Goal: Transaction & Acquisition: Purchase product/service

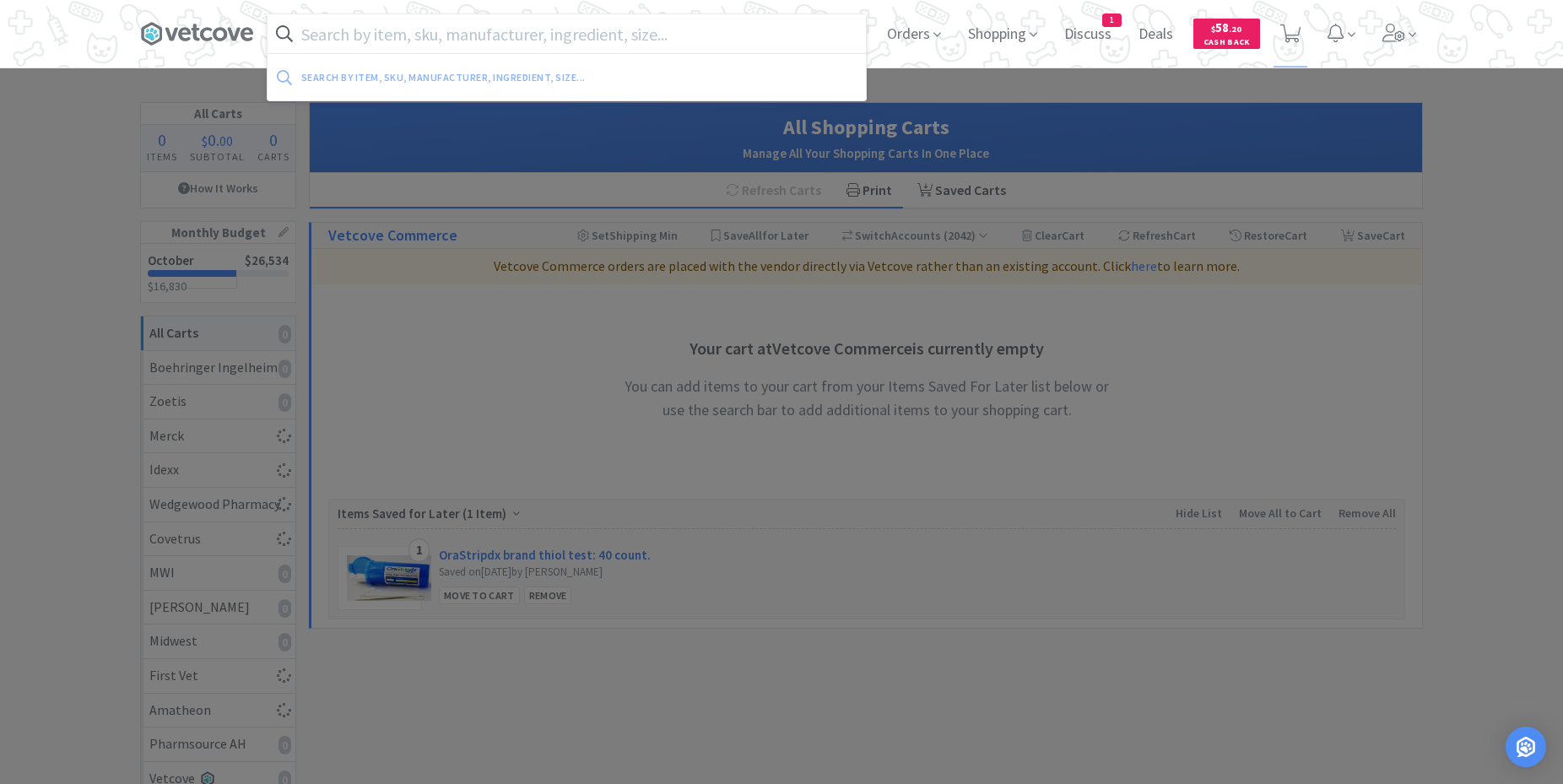
click at [380, 37] on input "text" at bounding box center [567, 33] width 598 height 38
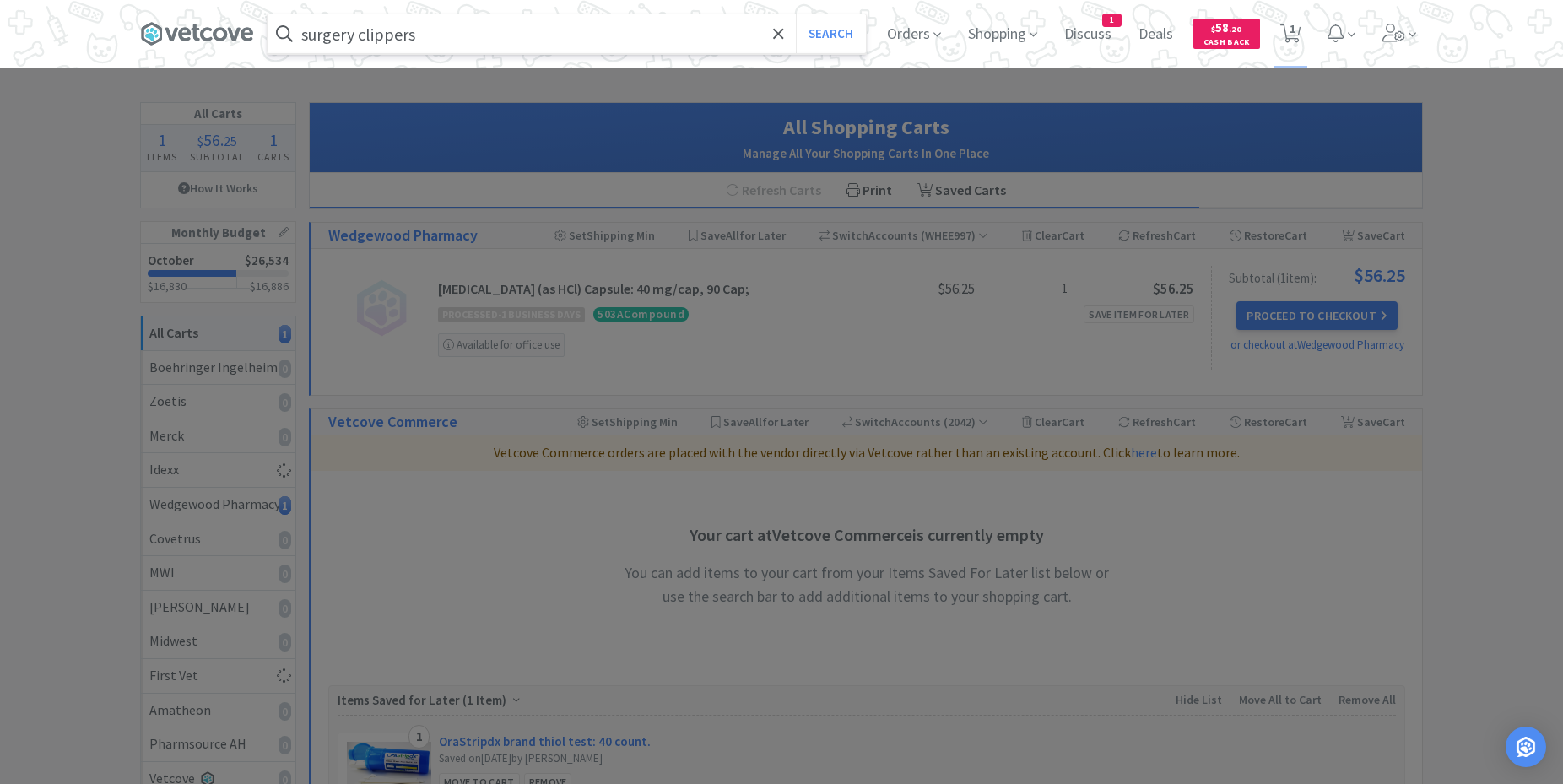
click at [796, 15] on button "Search" at bounding box center [831, 33] width 70 height 38
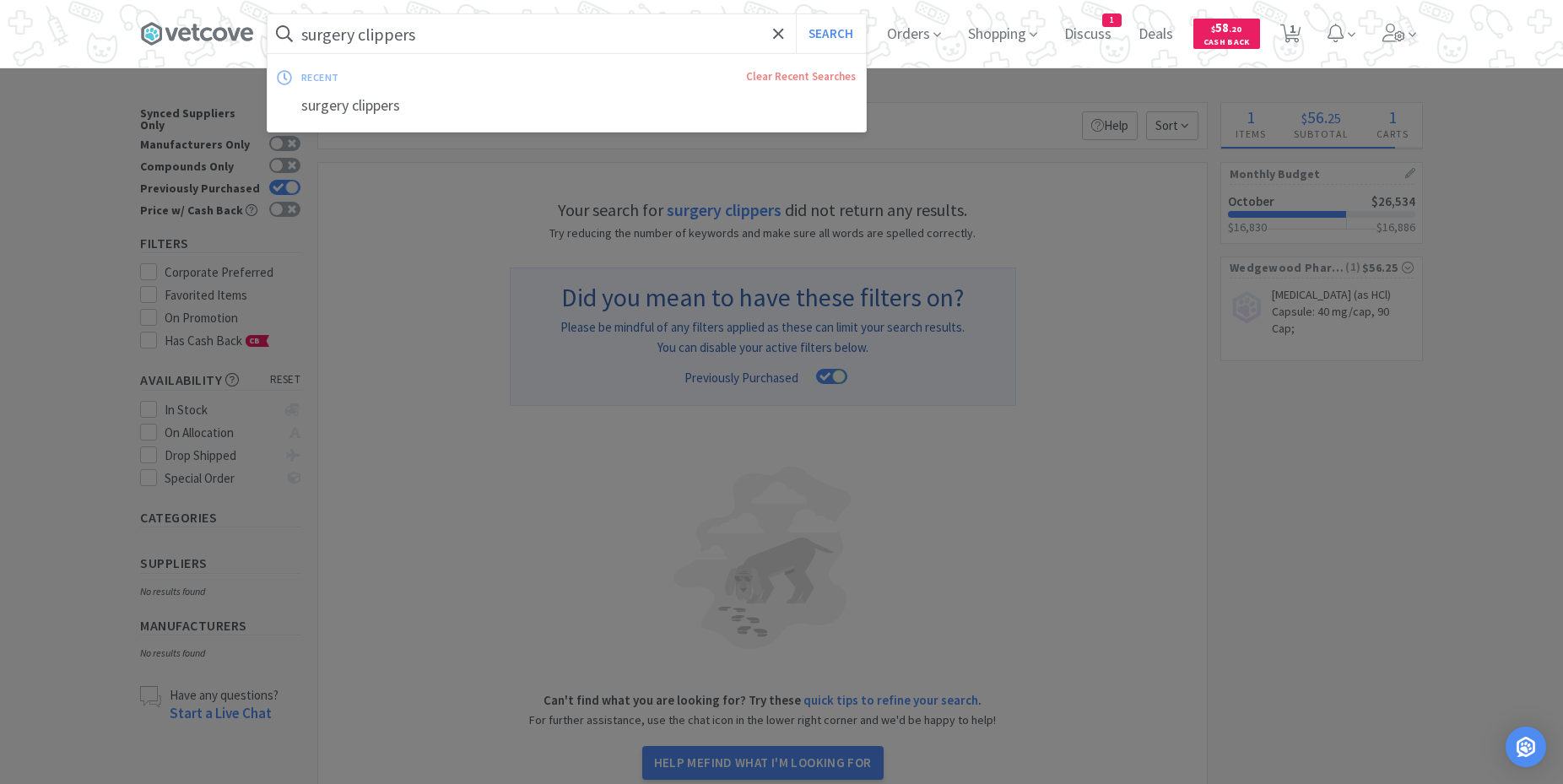
drag, startPoint x: 364, startPoint y: 33, endPoint x: 251, endPoint y: 22, distance: 113.5
click at [268, 22] on input "surgery clippers" at bounding box center [567, 33] width 598 height 38
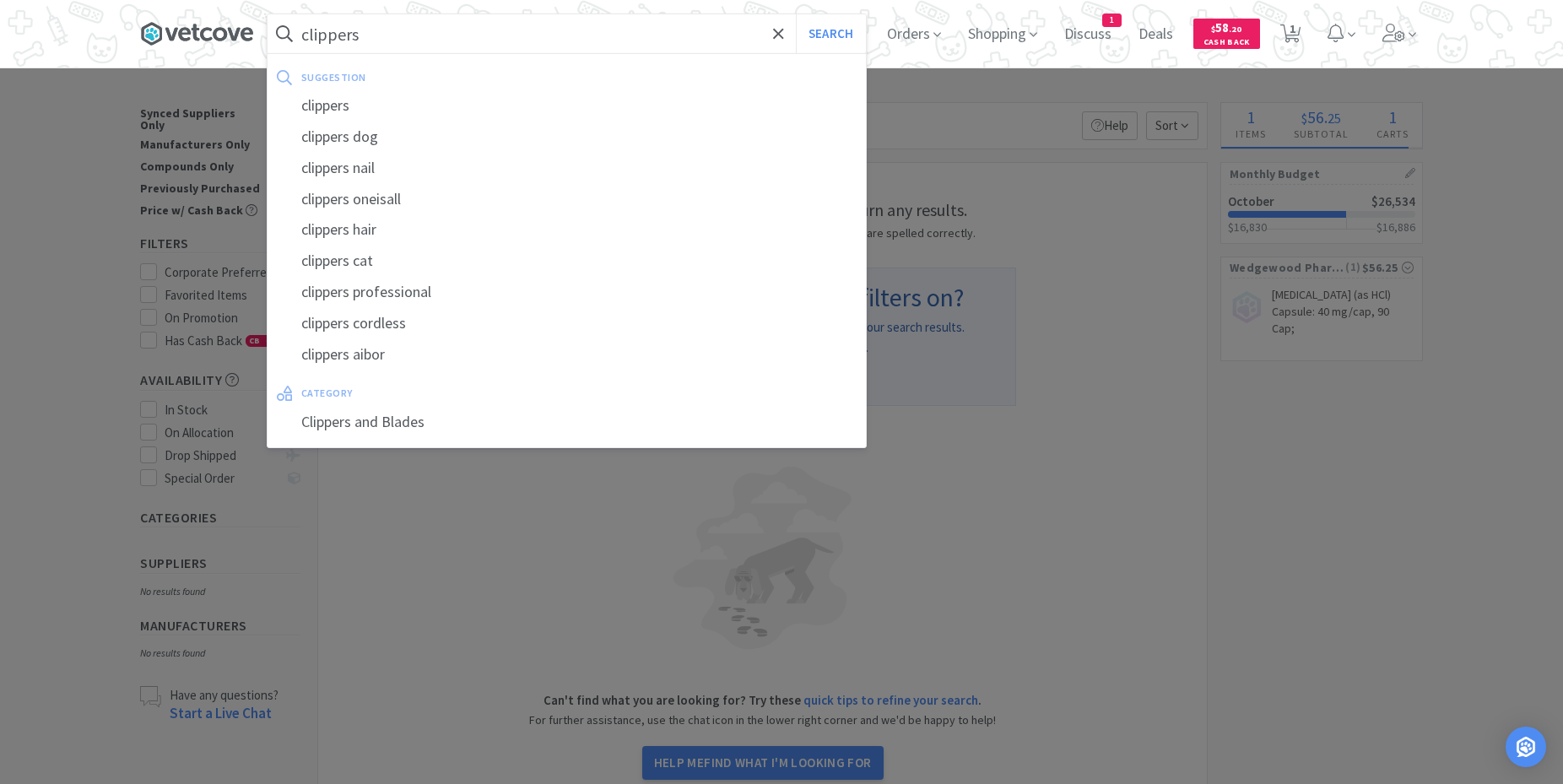
click at [796, 15] on button "Search" at bounding box center [831, 33] width 70 height 38
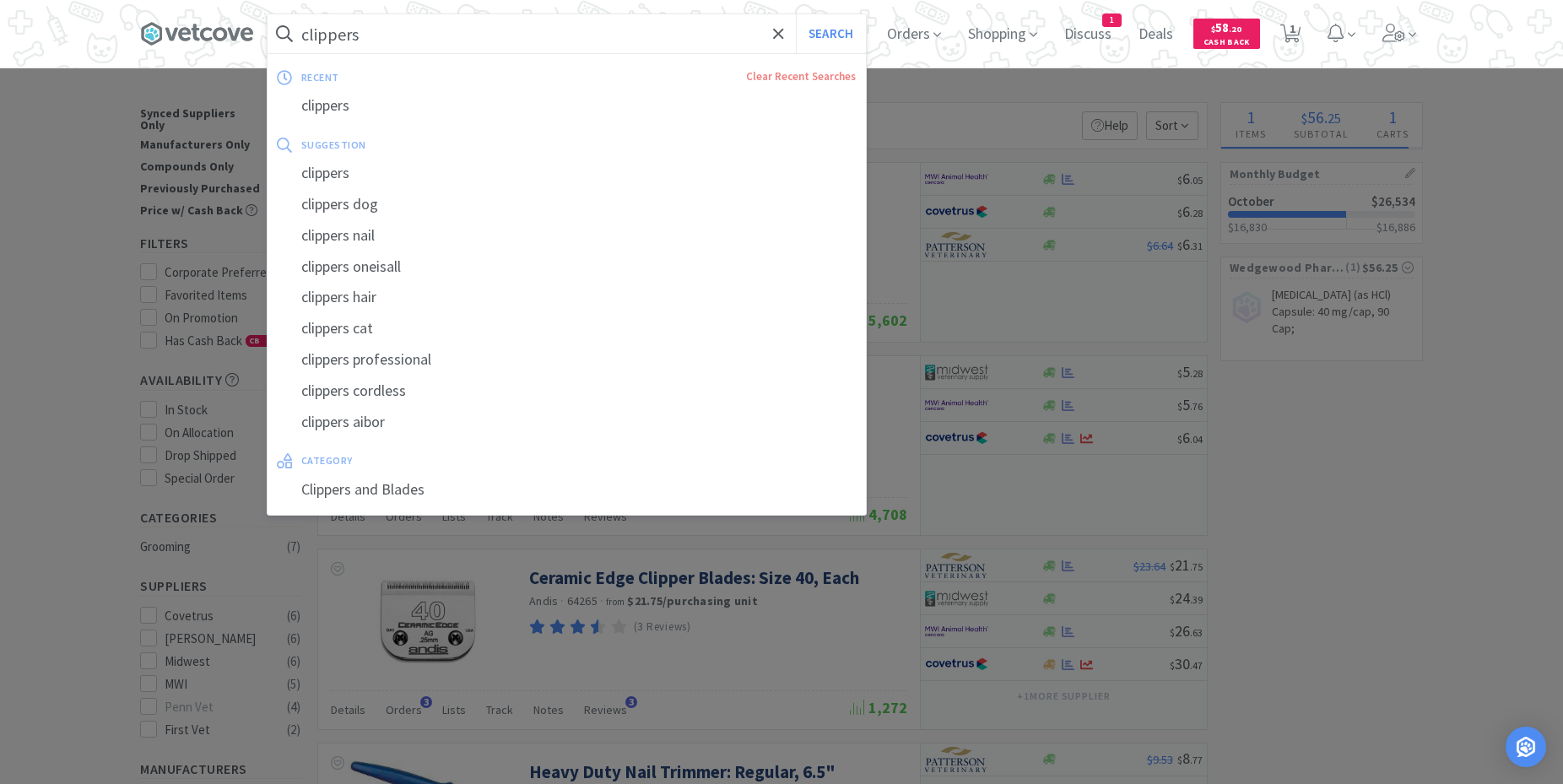
drag, startPoint x: 277, startPoint y: 44, endPoint x: 236, endPoint y: 21, distance: 47.0
click at [268, 21] on input "clippers" at bounding box center [567, 33] width 598 height 38
drag, startPoint x: 380, startPoint y: 24, endPoint x: 48, endPoint y: 3, distance: 332.7
click at [268, 15] on input "clippers" at bounding box center [567, 33] width 598 height 38
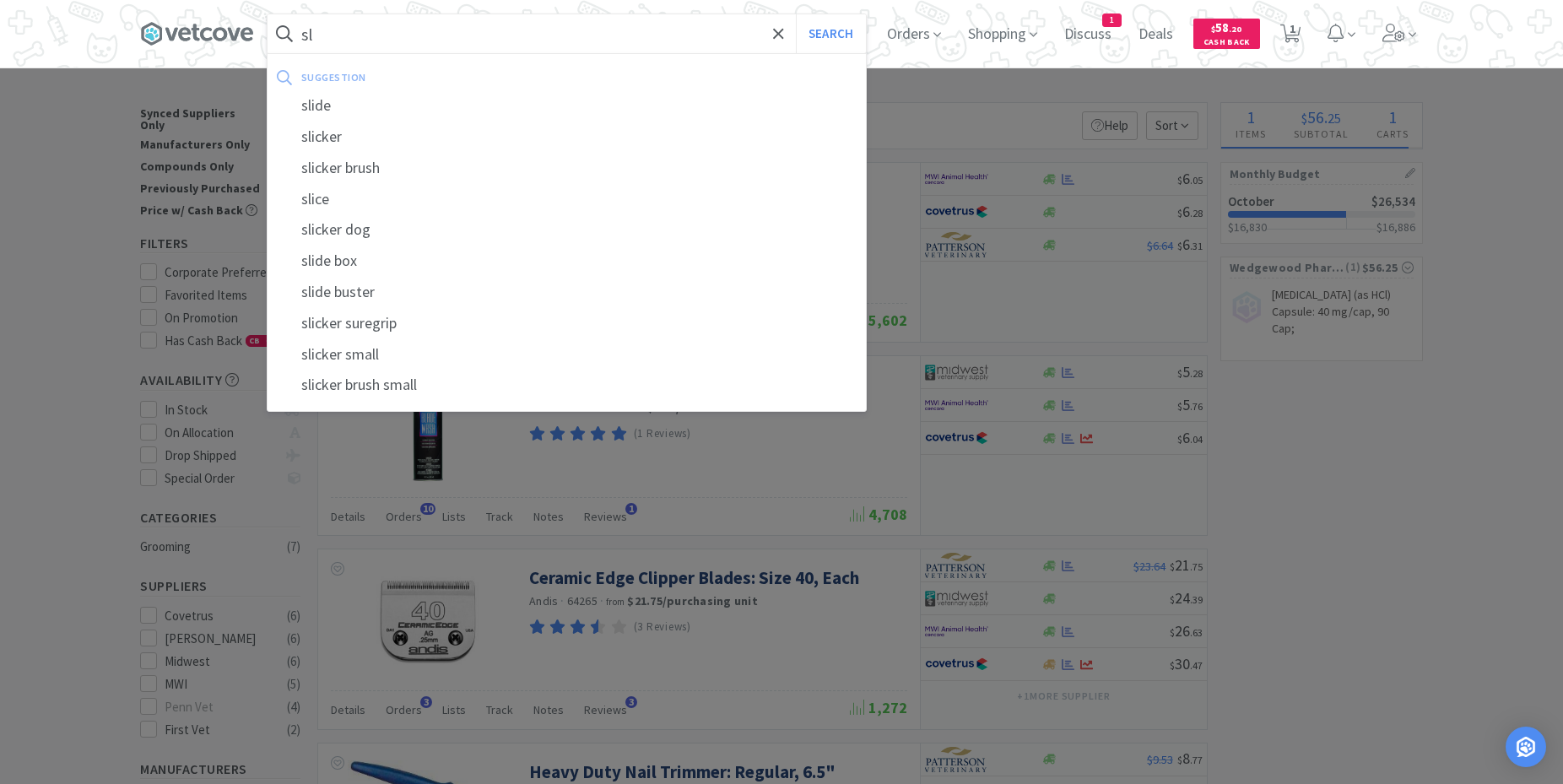
type input "s"
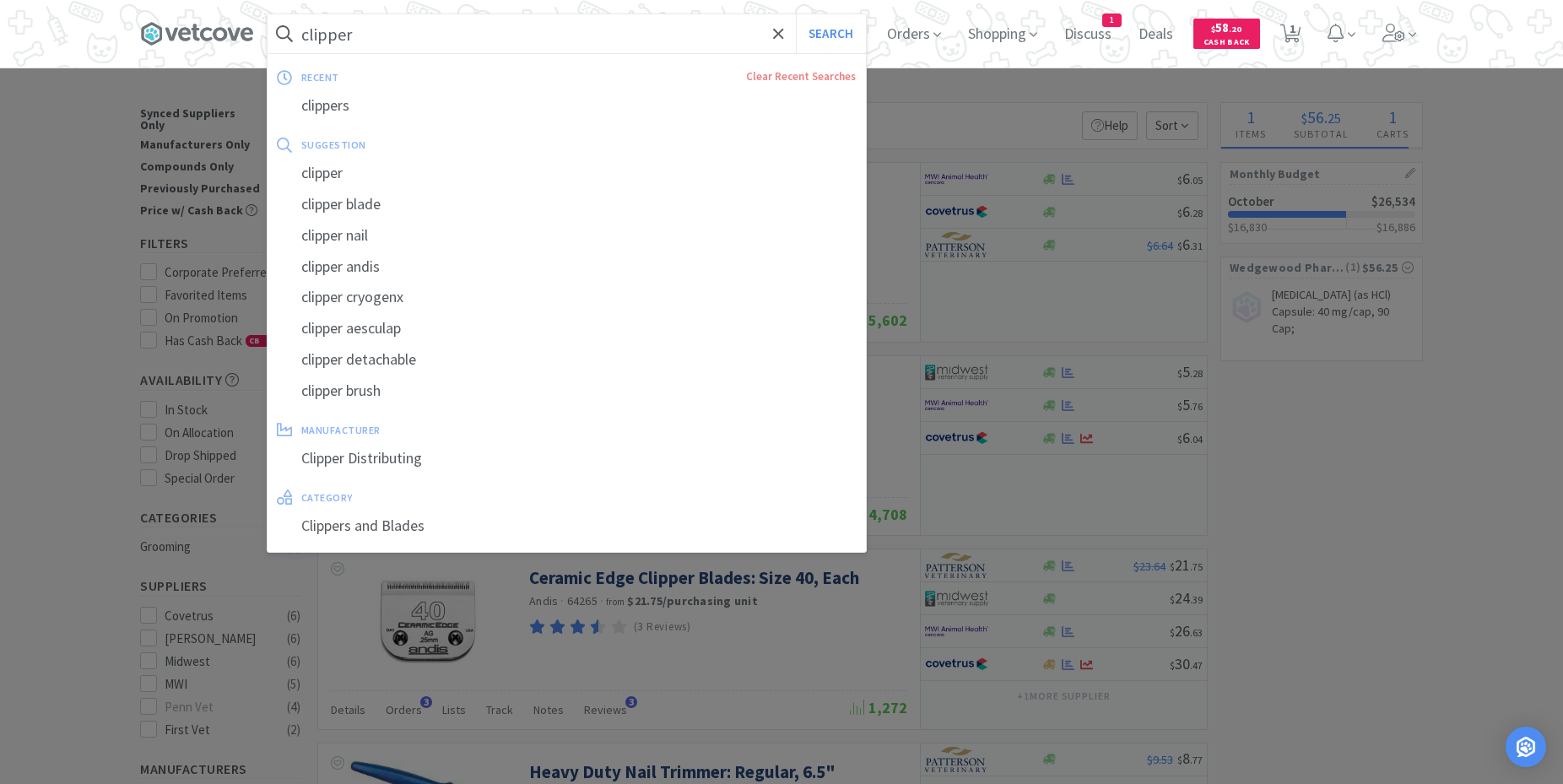
type input "clipper"
click at [796, 15] on button "Search" at bounding box center [831, 33] width 70 height 38
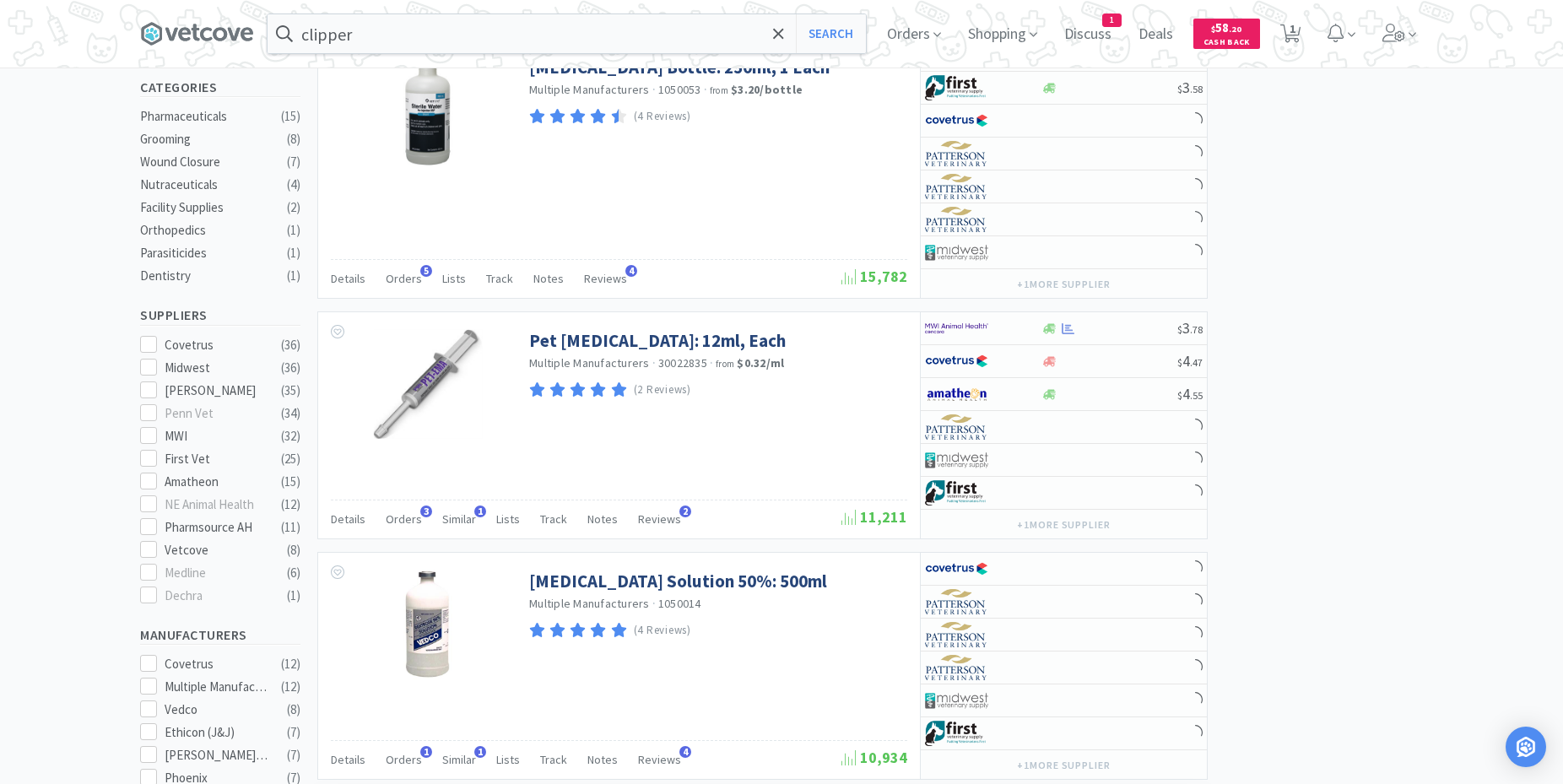
scroll to position [946, 0]
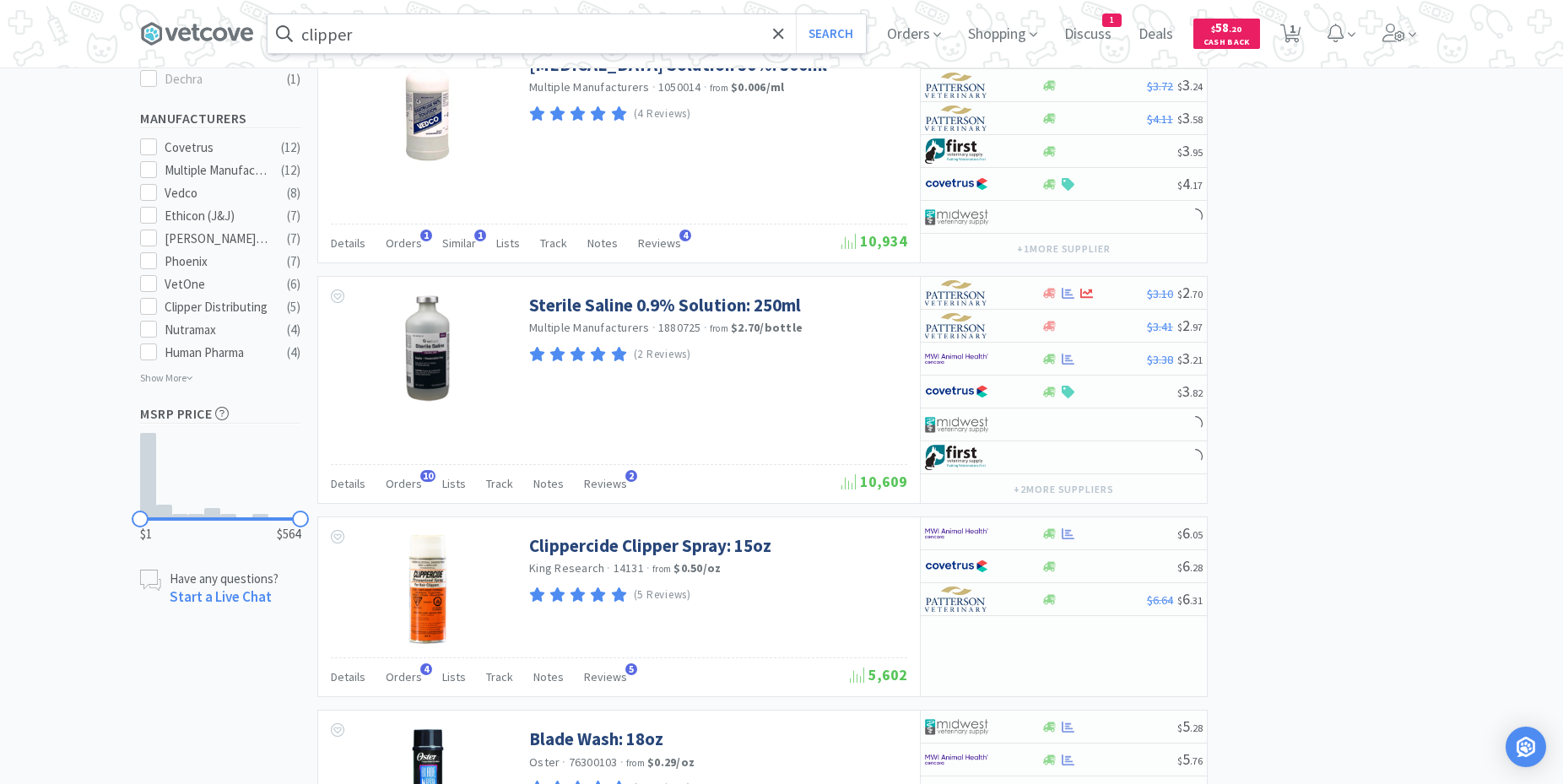
drag, startPoint x: 376, startPoint y: 37, endPoint x: 219, endPoint y: 20, distance: 157.9
click at [268, 20] on input "clipper" at bounding box center [567, 33] width 598 height 38
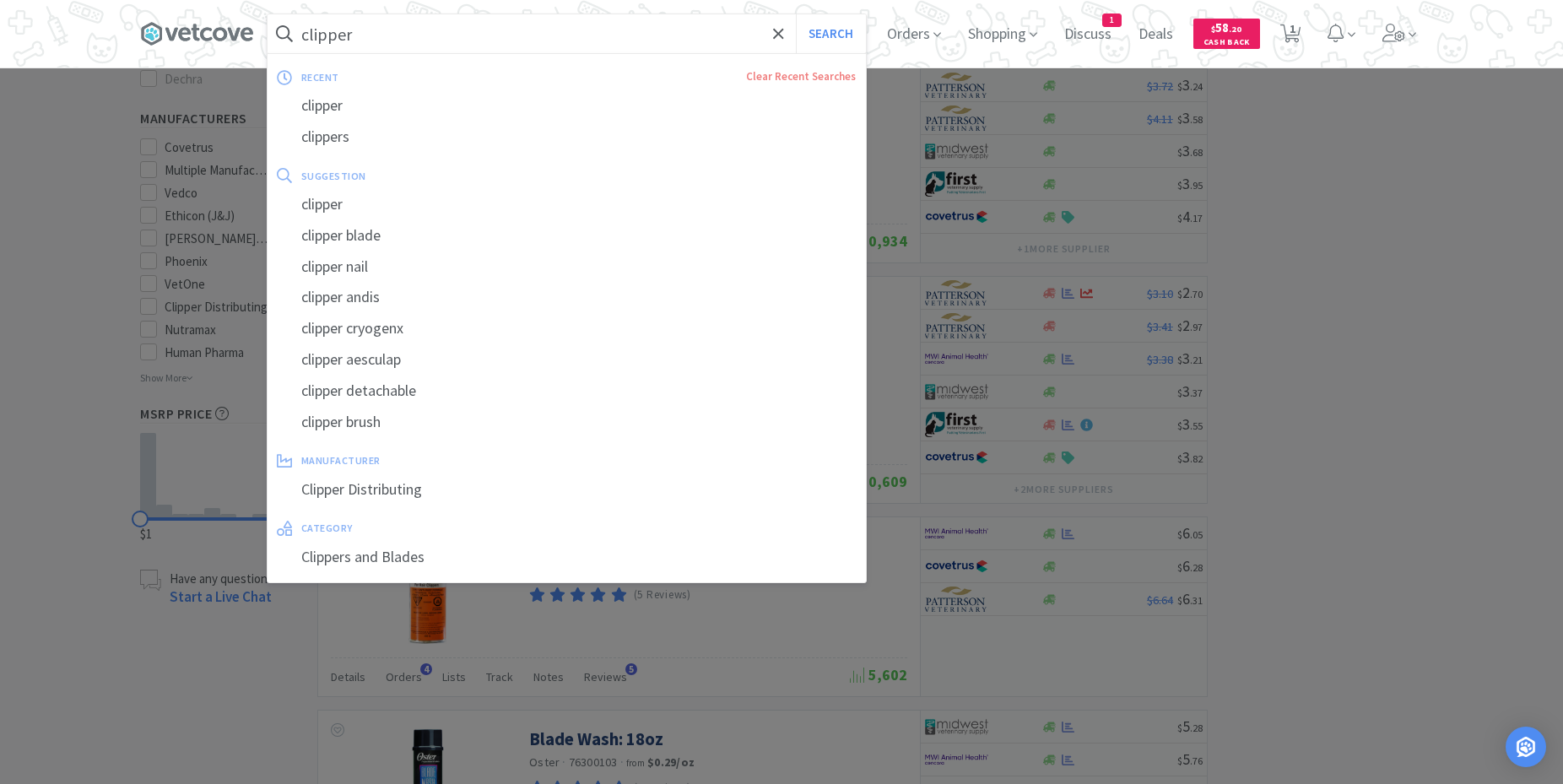
drag, startPoint x: 383, startPoint y: 25, endPoint x: 257, endPoint y: 35, distance: 126.4
click at [268, 35] on input "clipper" at bounding box center [567, 33] width 598 height 38
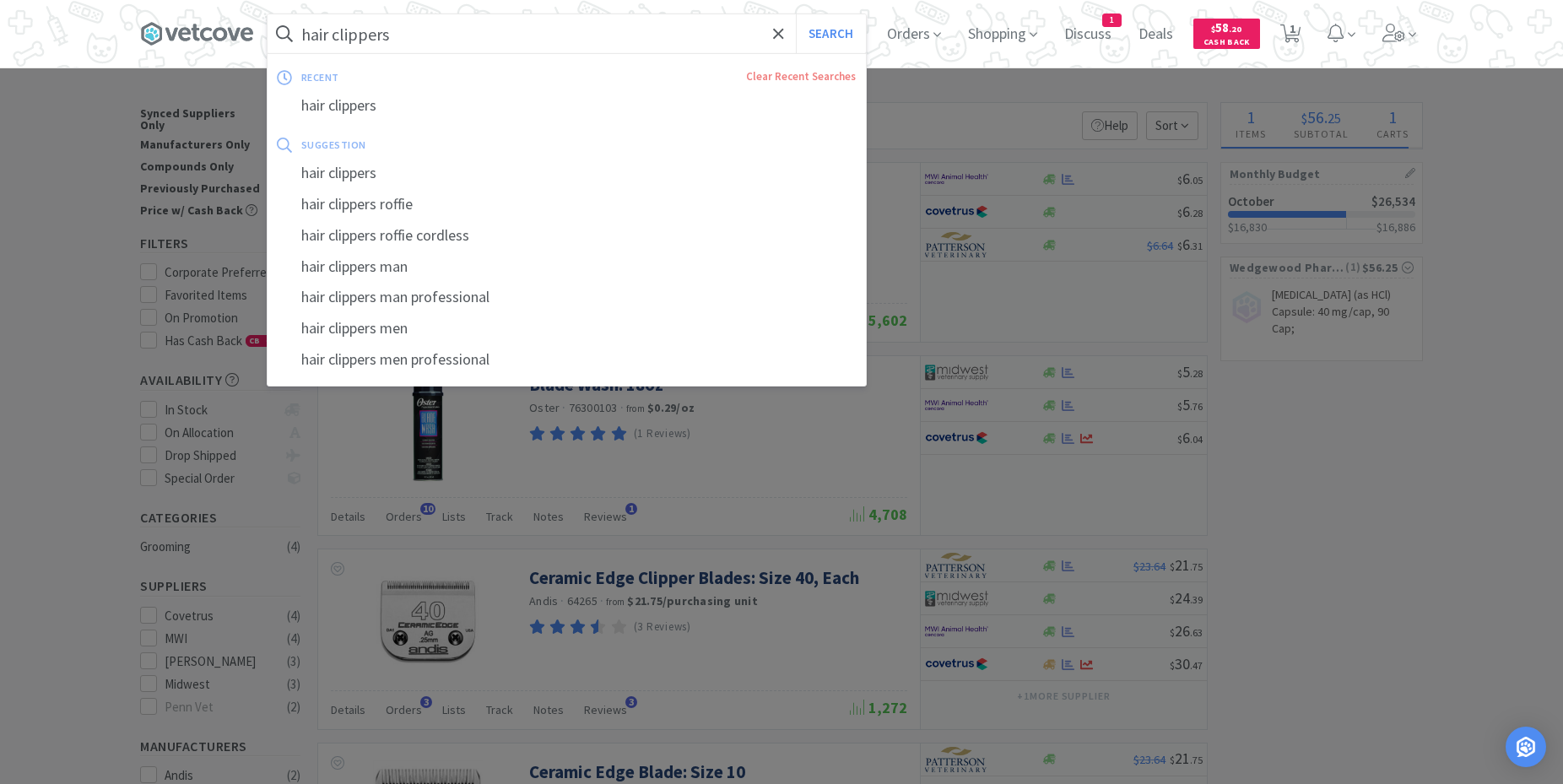
click at [437, 37] on input "hair clippers" at bounding box center [567, 33] width 598 height 38
click at [836, 35] on button "Search" at bounding box center [831, 33] width 70 height 38
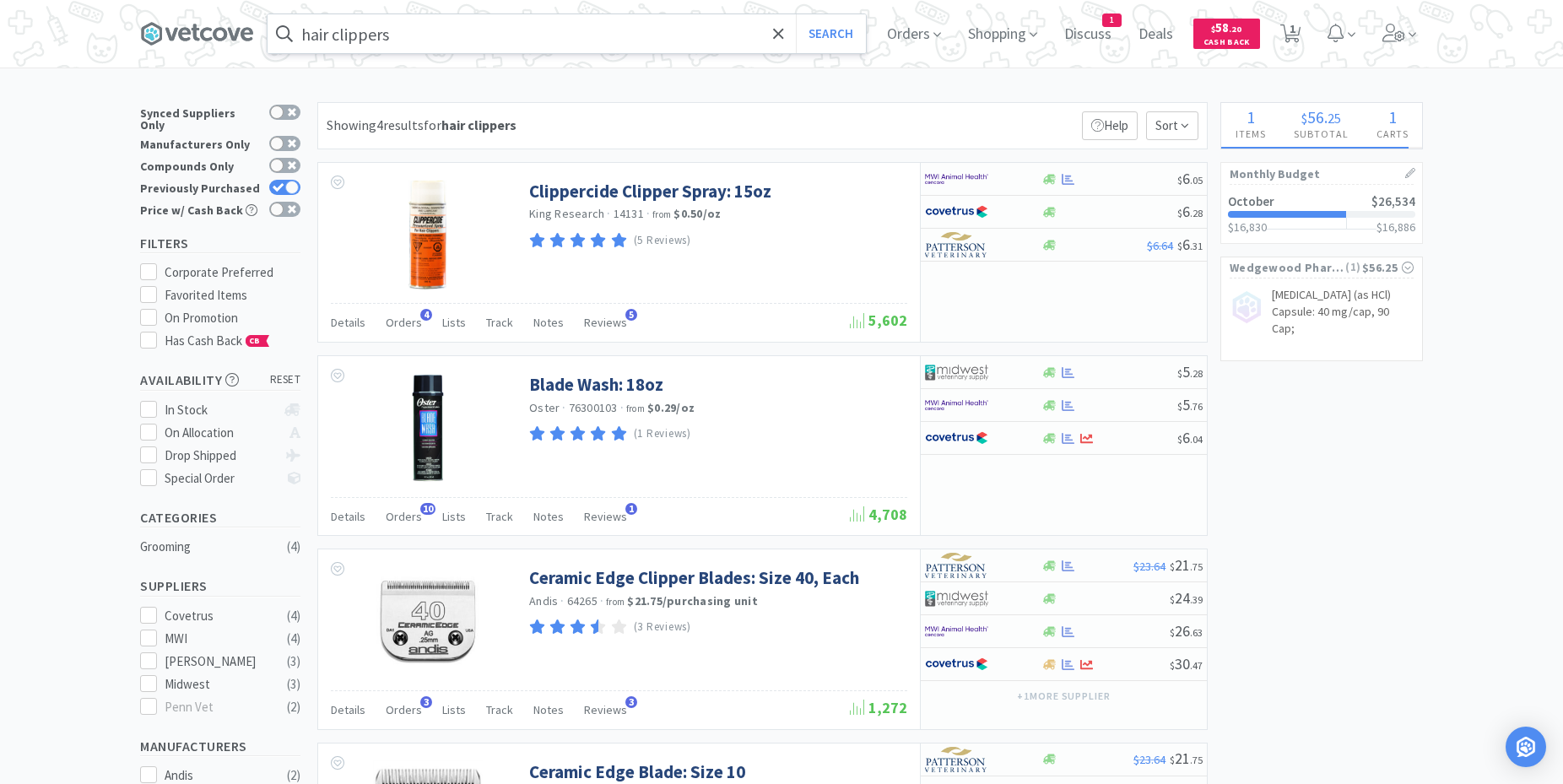
click at [315, 36] on input "hair clippers" at bounding box center [567, 33] width 598 height 38
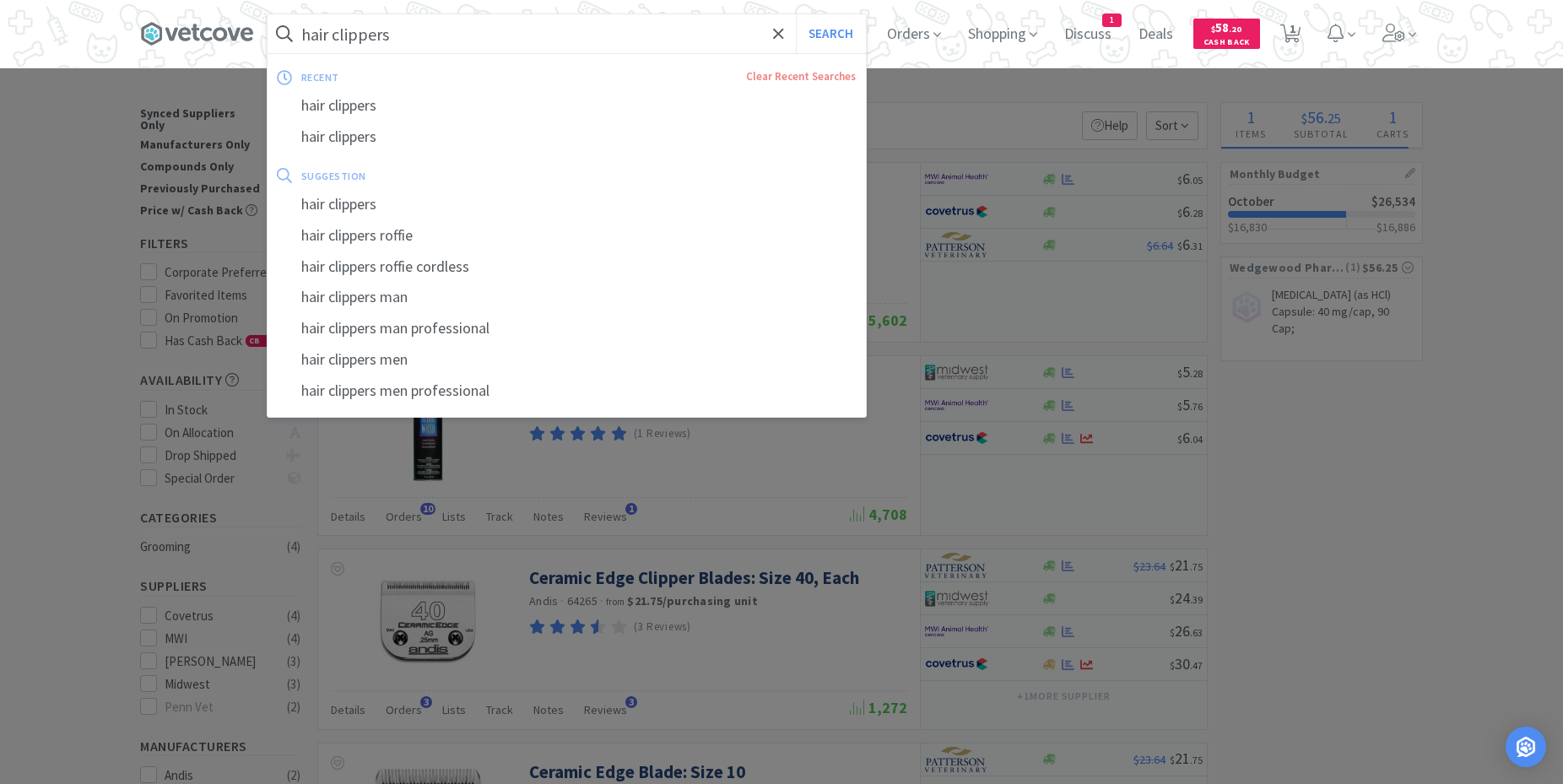
click at [315, 34] on input "hair clippers" at bounding box center [567, 33] width 598 height 38
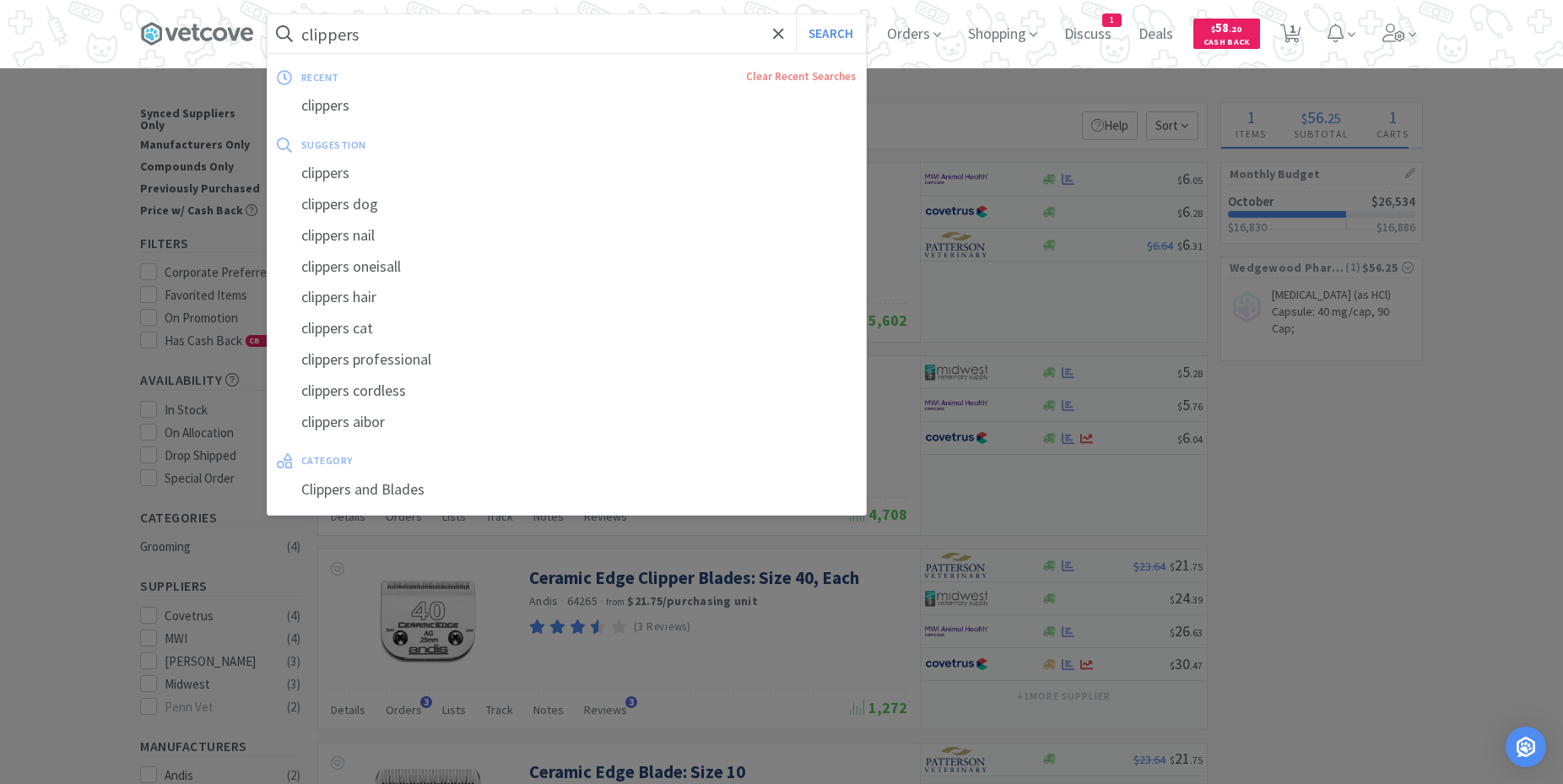
click at [796, 15] on button "Search" at bounding box center [831, 33] width 70 height 38
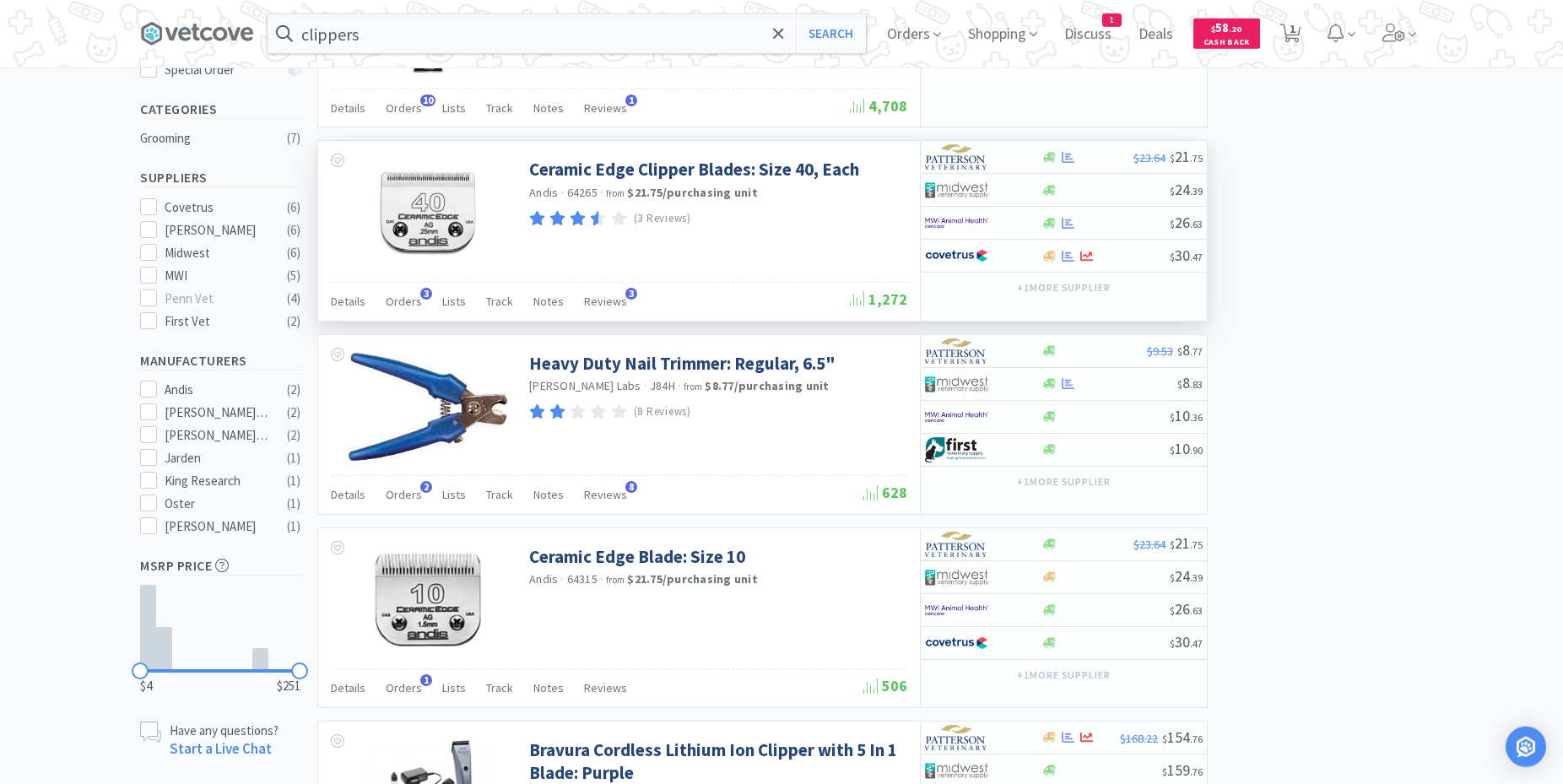
scroll to position [826, 0]
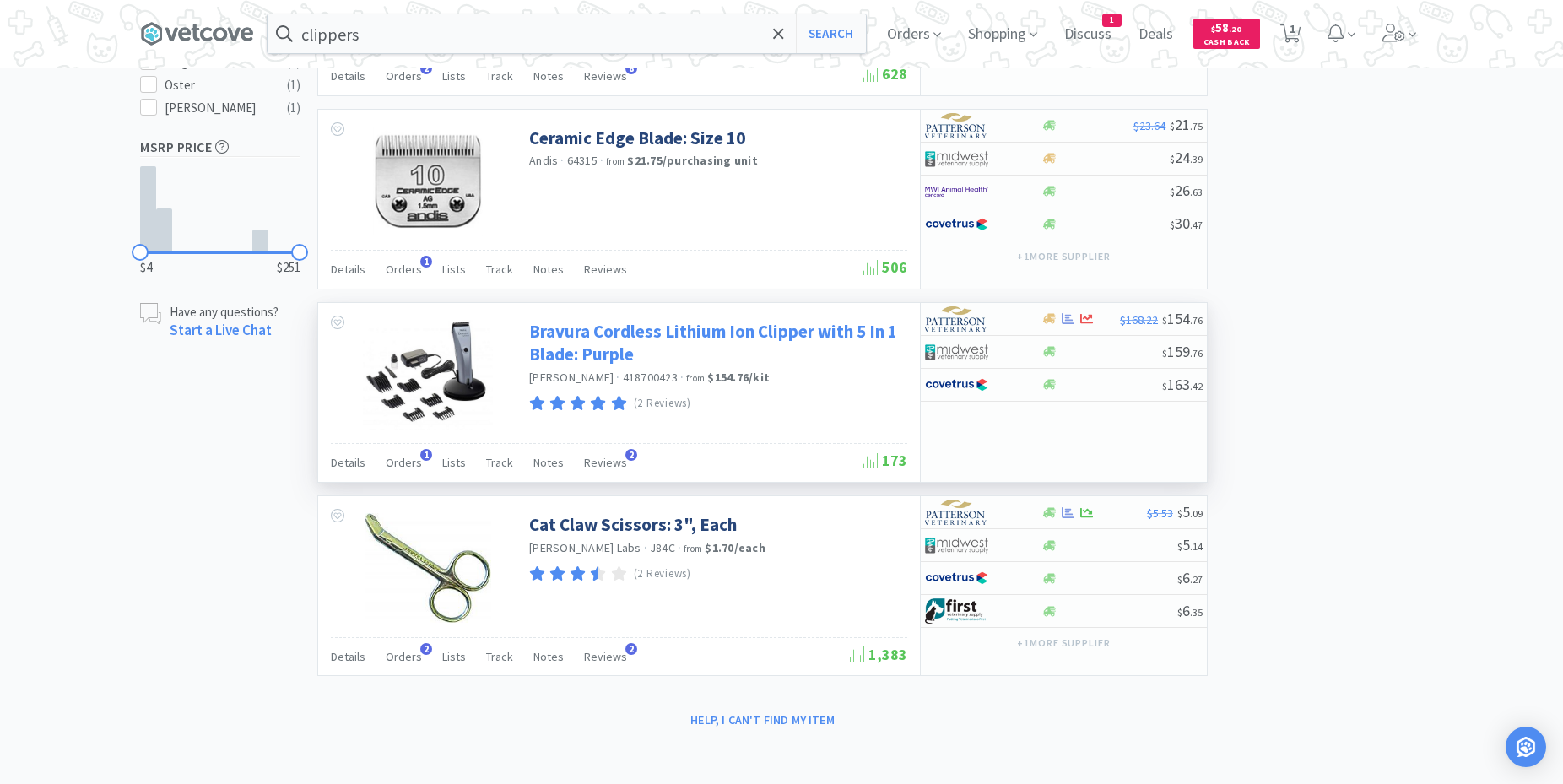
click at [595, 334] on link "Bravura Cordless Lithium Ion Clipper with 5 In 1 Blade: Purple" at bounding box center [717, 342] width 374 height 46
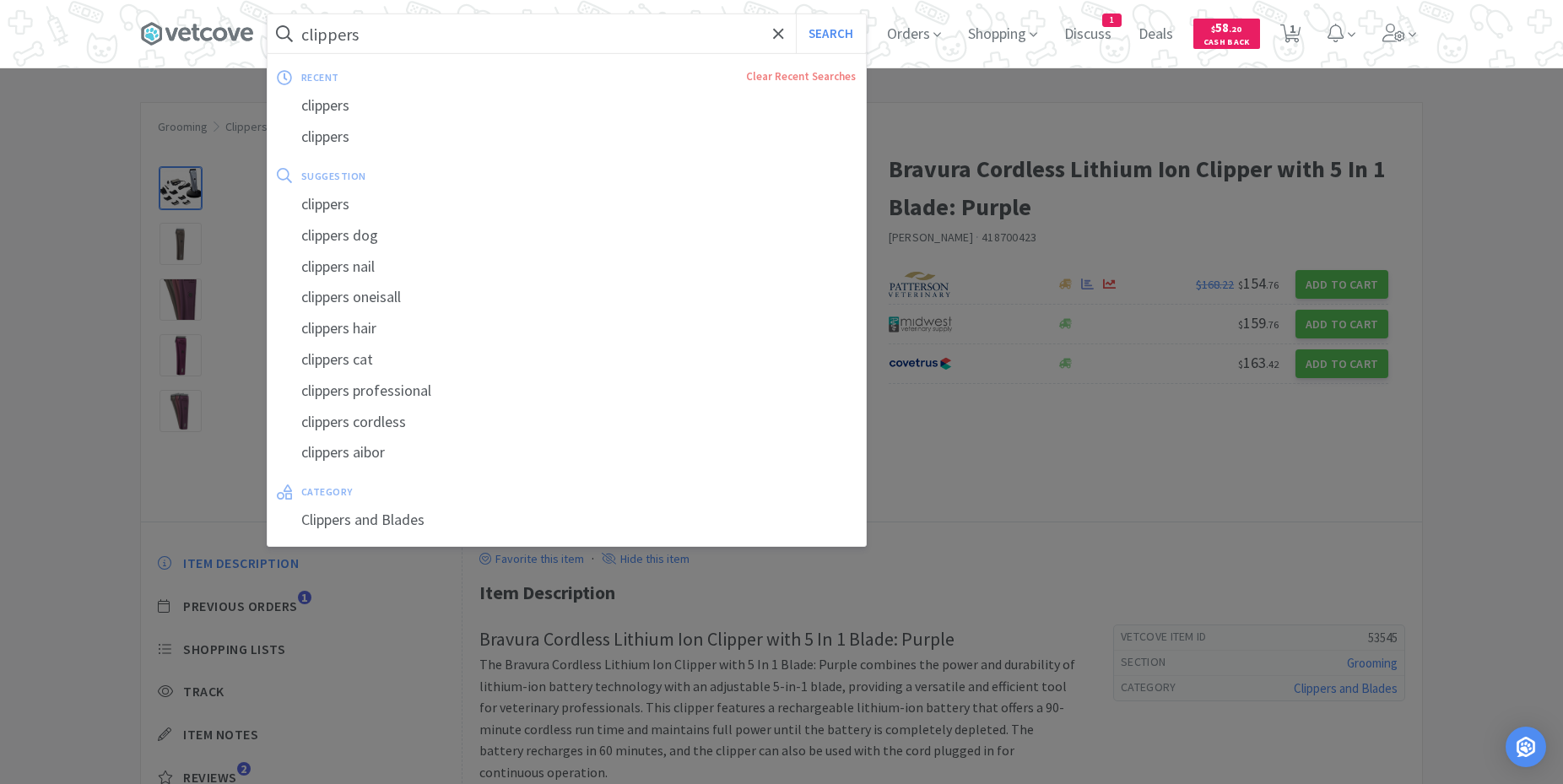
drag, startPoint x: 387, startPoint y: 30, endPoint x: 148, endPoint y: 52, distance: 240.0
click at [268, 52] on input "clippers" at bounding box center [567, 33] width 598 height 38
drag, startPoint x: 344, startPoint y: 46, endPoint x: 228, endPoint y: 51, distance: 116.1
click at [268, 51] on input "clippers" at bounding box center [567, 33] width 598 height 38
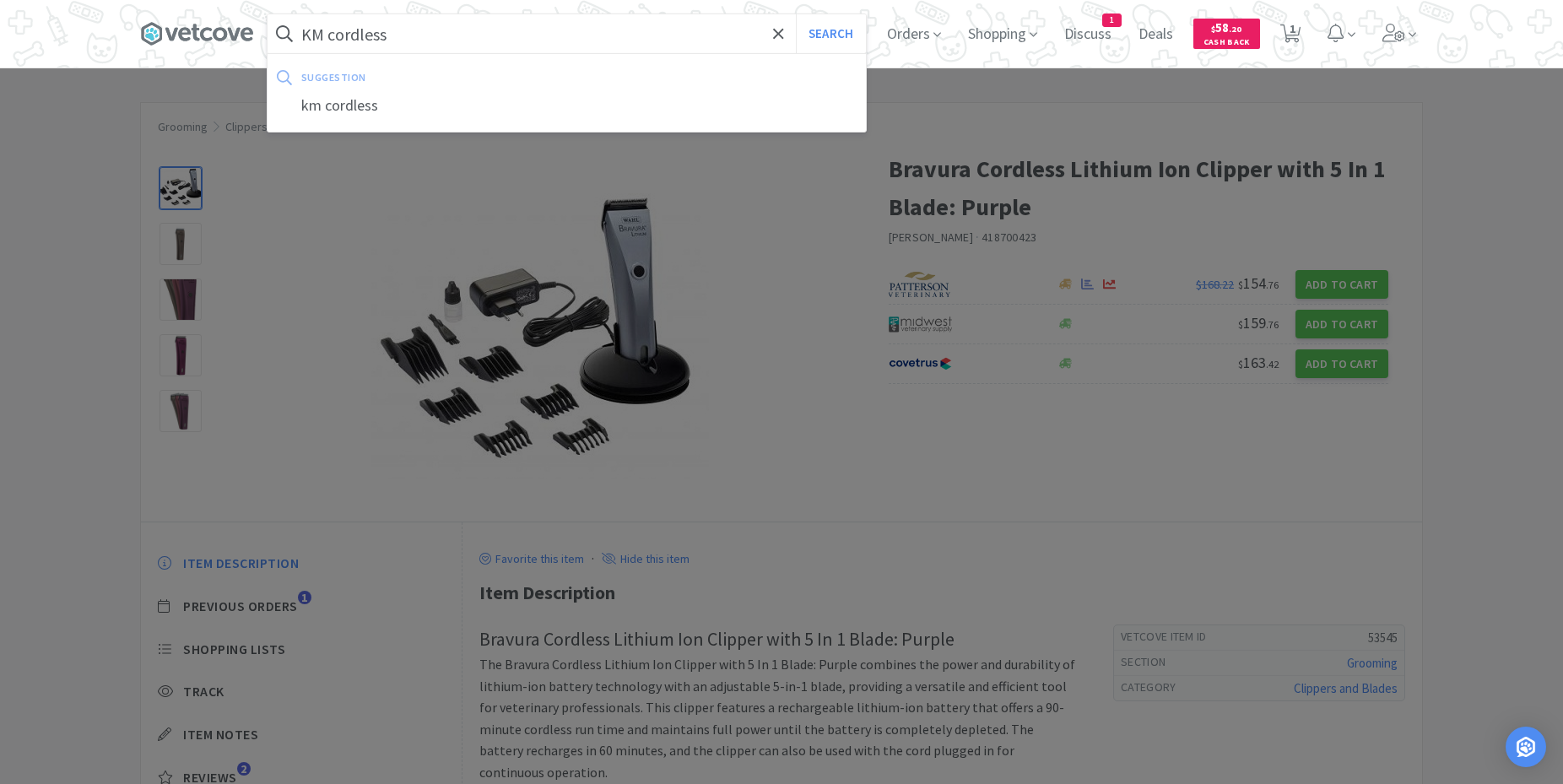
click at [796, 15] on button "Search" at bounding box center [831, 33] width 70 height 38
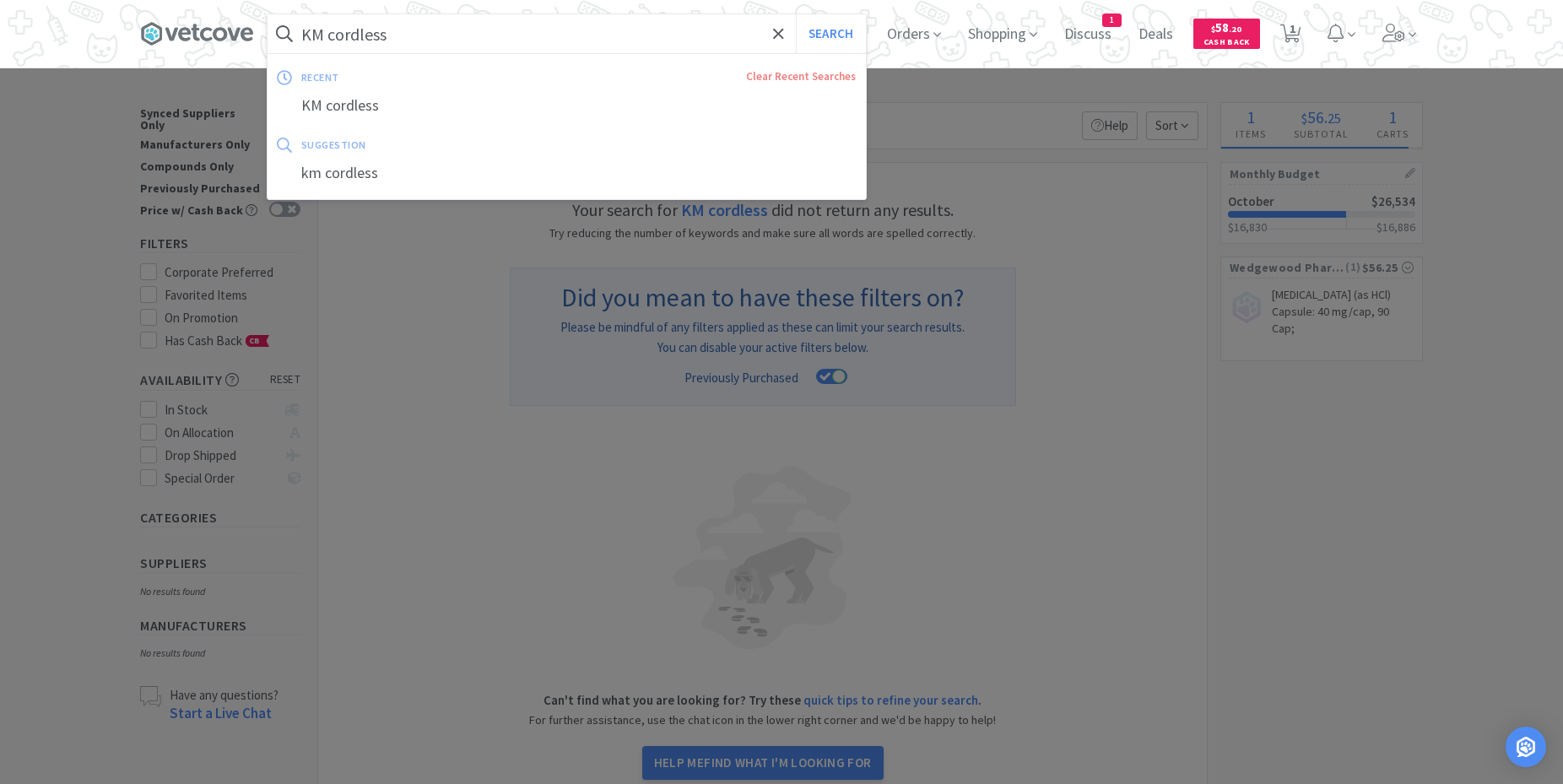
drag, startPoint x: 420, startPoint y: 37, endPoint x: 120, endPoint y: 29, distance: 300.1
click at [268, 29] on input "KM cordless" at bounding box center [567, 33] width 598 height 38
drag, startPoint x: 465, startPoint y: 31, endPoint x: -4, endPoint y: 55, distance: 469.6
click at [268, 53] on input "KM cordless" at bounding box center [567, 33] width 598 height 38
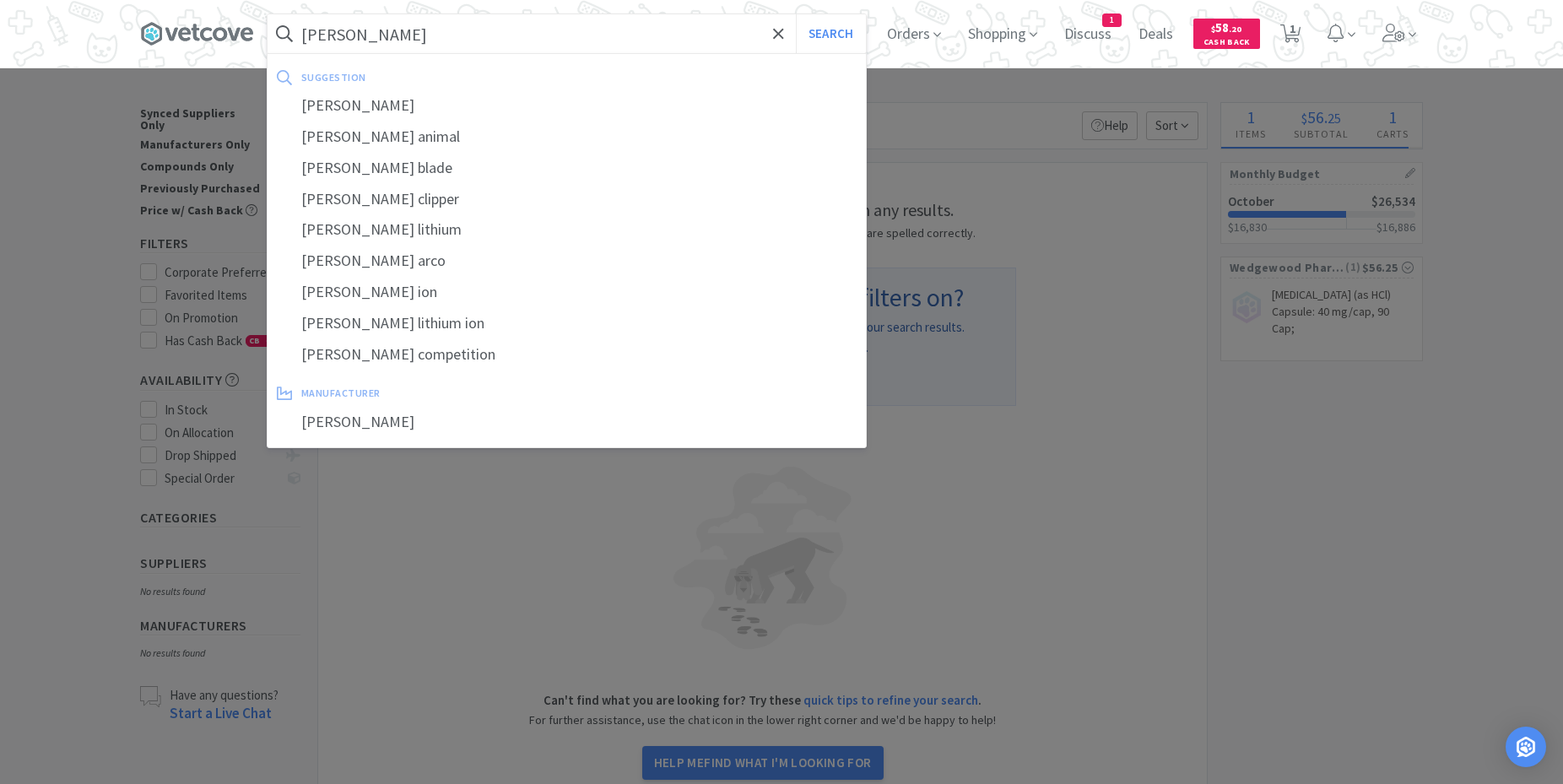
click at [796, 15] on button "Search" at bounding box center [831, 33] width 70 height 38
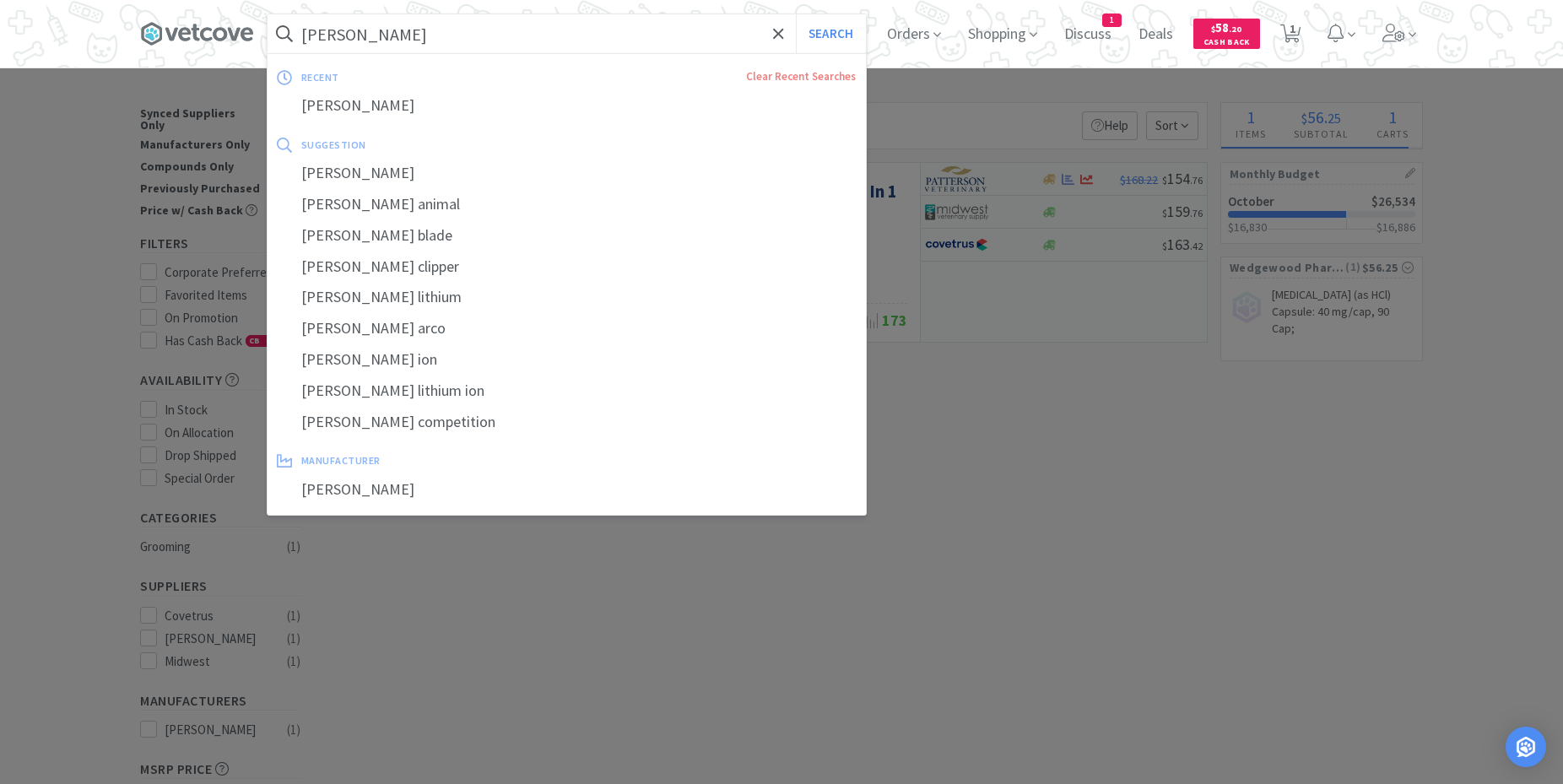
click at [432, 32] on input "[PERSON_NAME]" at bounding box center [567, 33] width 598 height 38
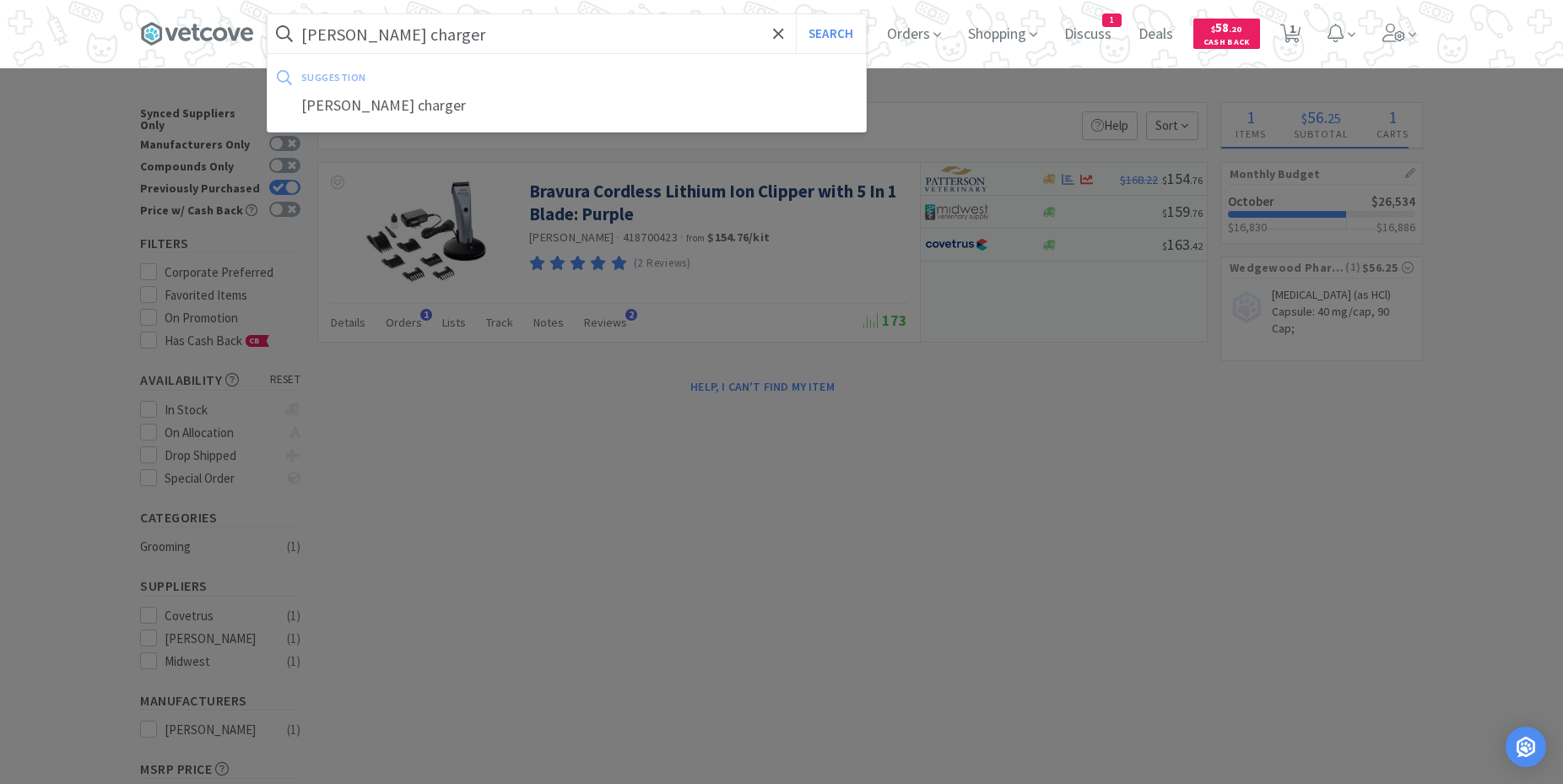
type input "[PERSON_NAME] charger"
click at [796, 15] on button "Search" at bounding box center [831, 33] width 70 height 38
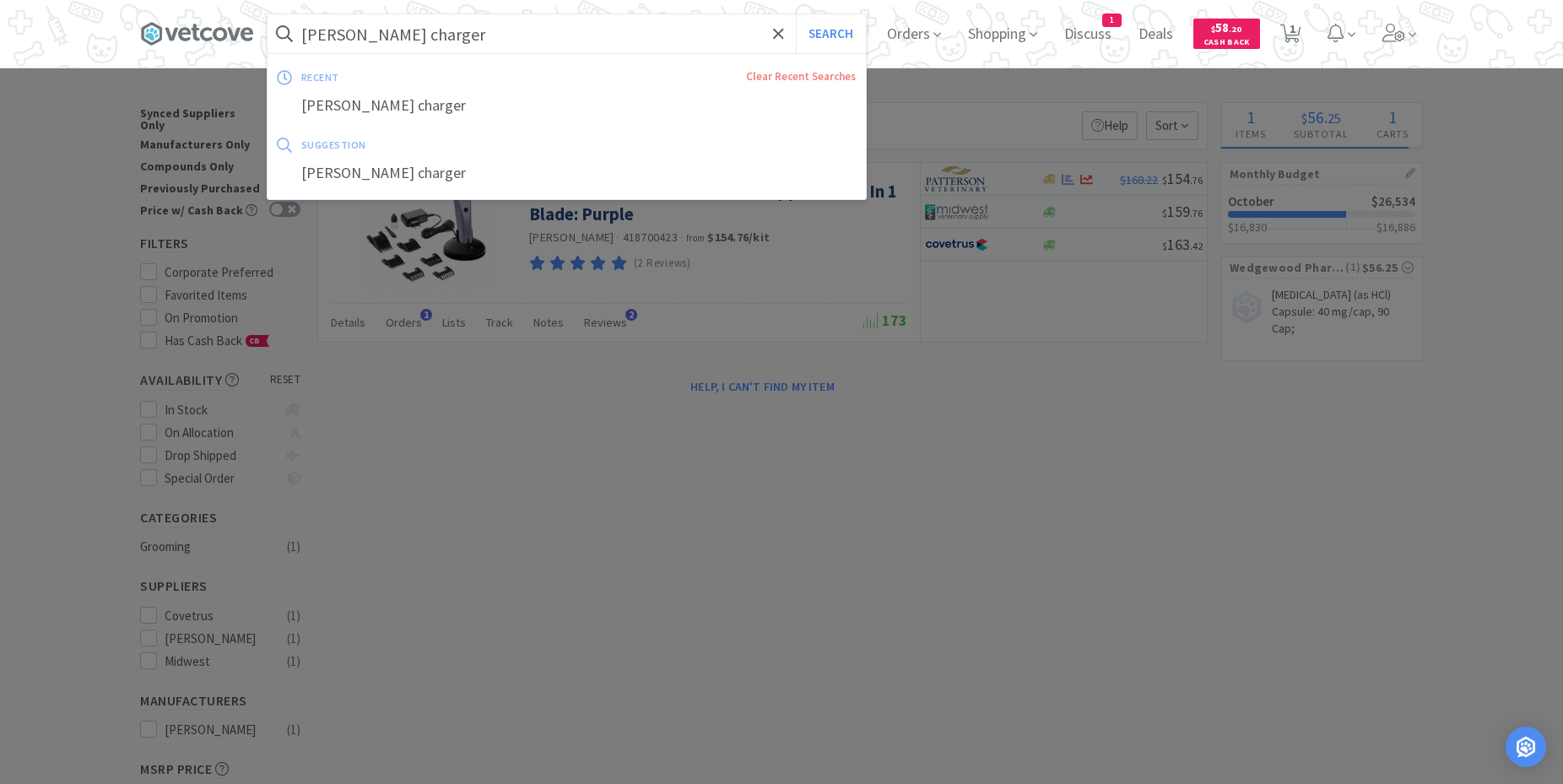
drag, startPoint x: 436, startPoint y: 32, endPoint x: -21, endPoint y: -71, distance: 468.5
click at [268, 15] on input "[PERSON_NAME] charger" at bounding box center [567, 33] width 598 height 38
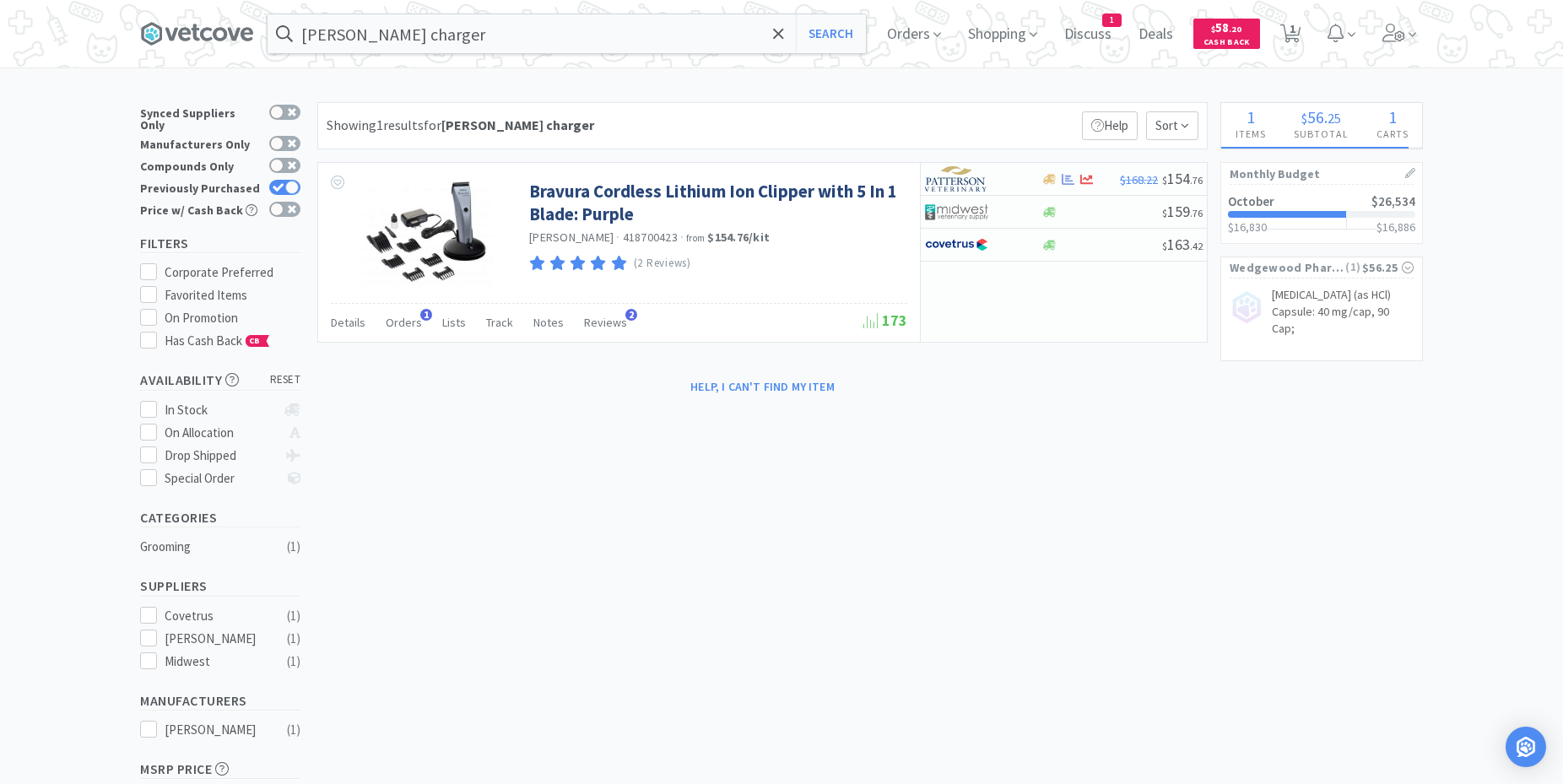
drag, startPoint x: 619, startPoint y: 642, endPoint x: 522, endPoint y: 501, distance: 171.1
click at [599, 595] on div at bounding box center [782, 392] width 1563 height 784
click at [287, 180] on label "Previously Purchased" at bounding box center [219, 188] width 160 height 17
click at [300, 199] on input "Previously Purchased" at bounding box center [300, 199] width 1 height 1
checkbox input "false"
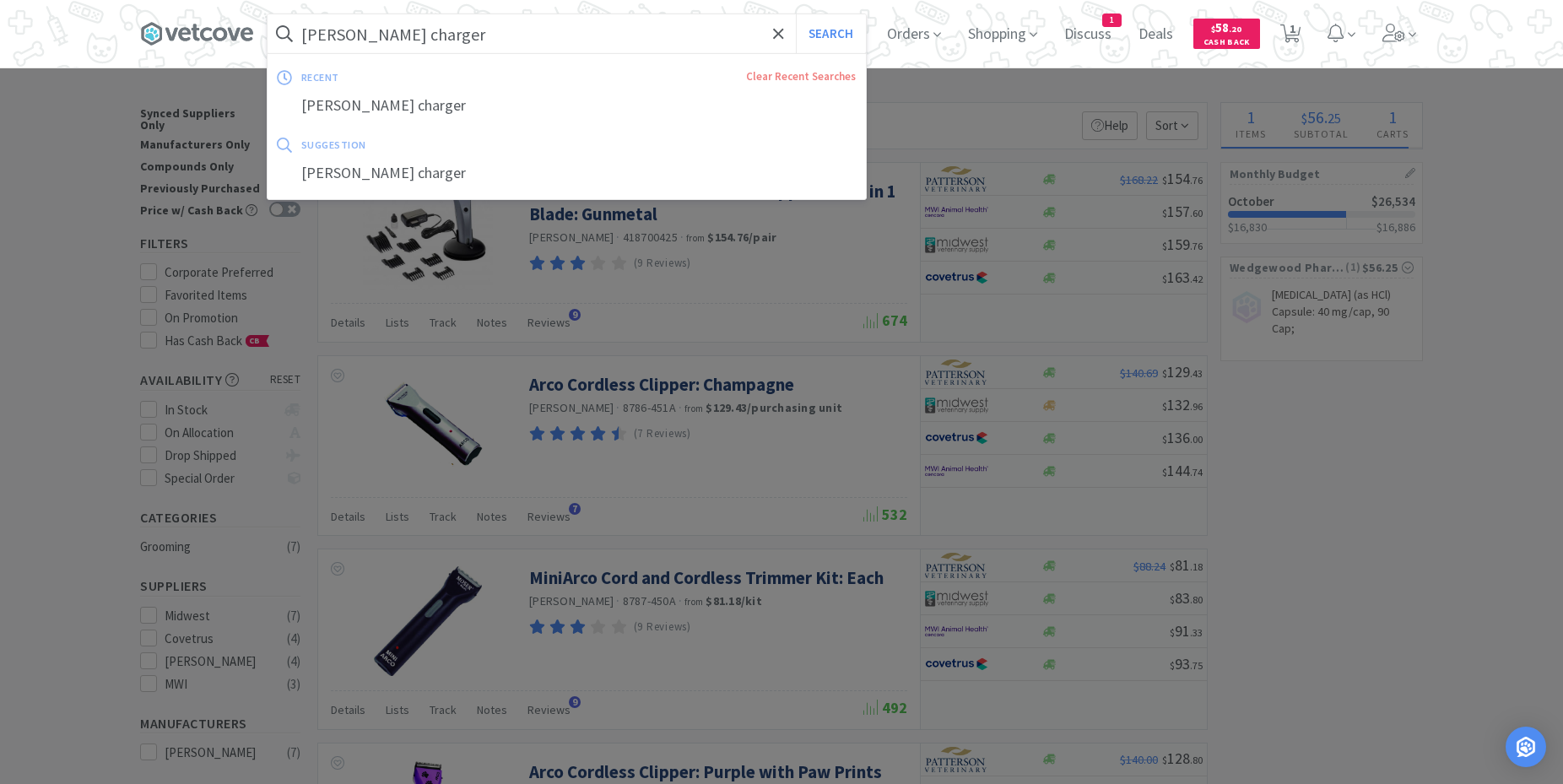
click at [350, 34] on input "[PERSON_NAME] charger" at bounding box center [567, 33] width 598 height 38
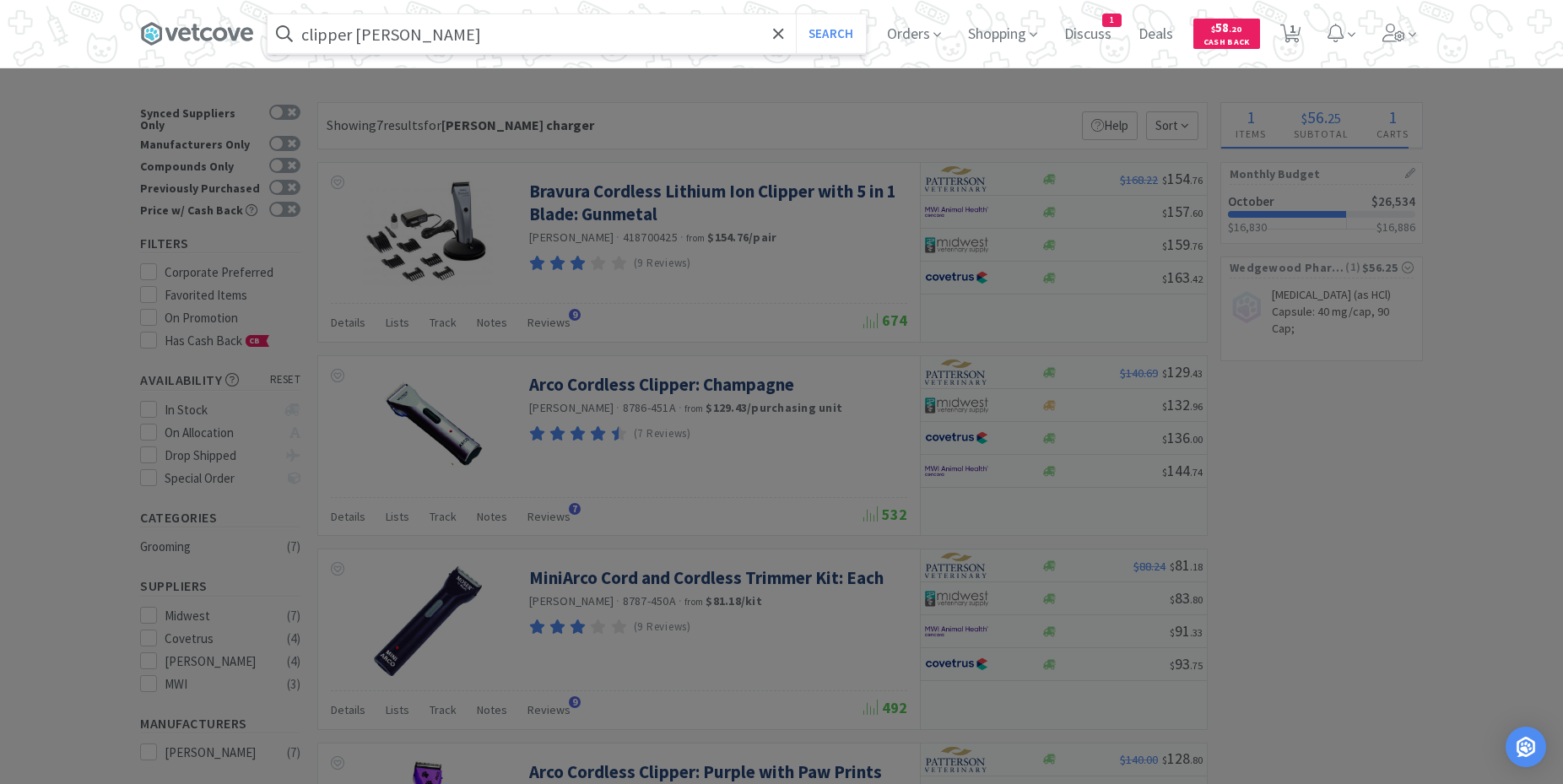
click at [796, 15] on button "Search" at bounding box center [831, 33] width 70 height 38
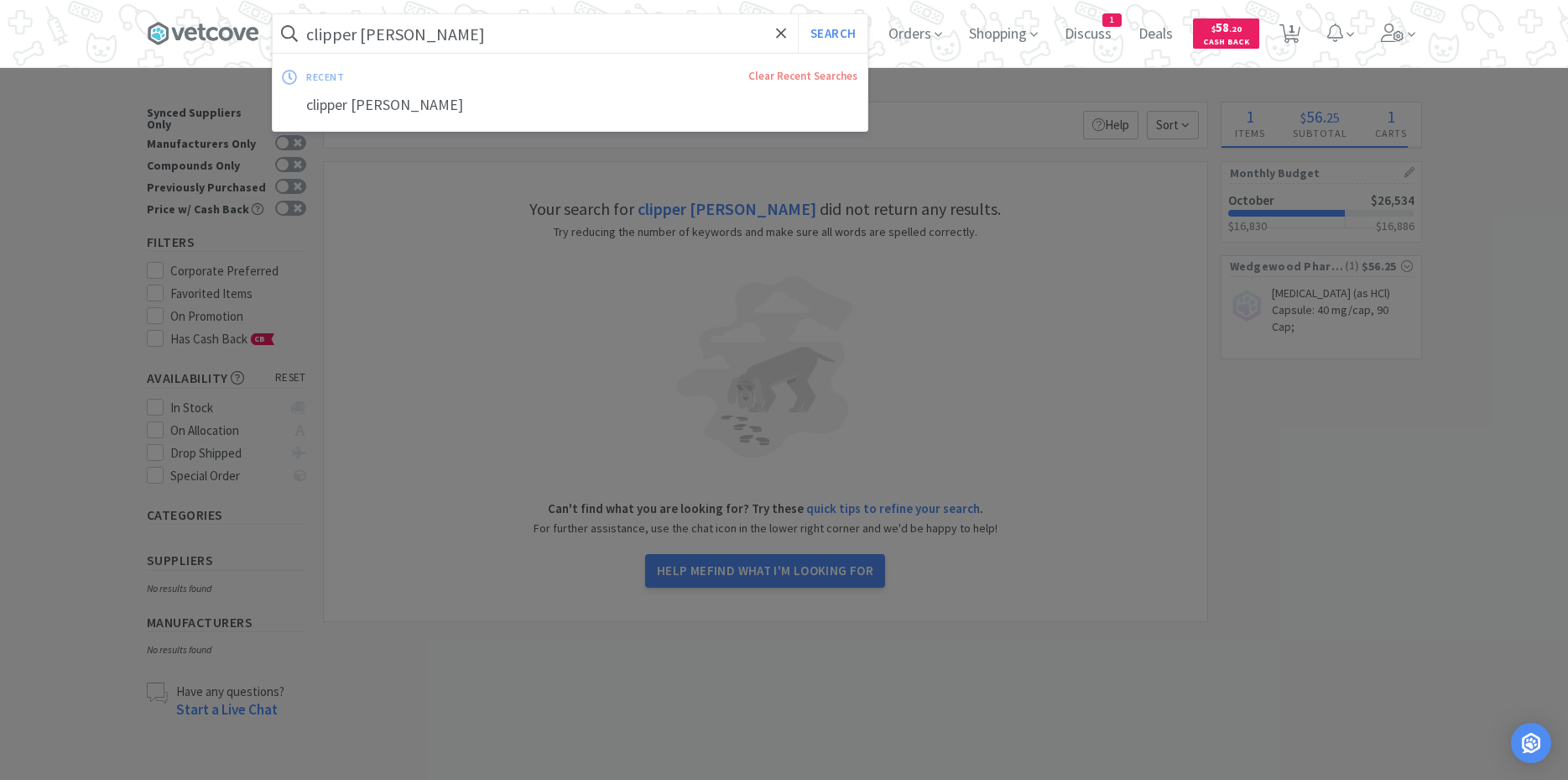
click at [361, 30] on input "clipper [PERSON_NAME]" at bounding box center [570, 33] width 595 height 38
click at [361, 31] on input "clipper [PERSON_NAME]" at bounding box center [570, 33] width 595 height 38
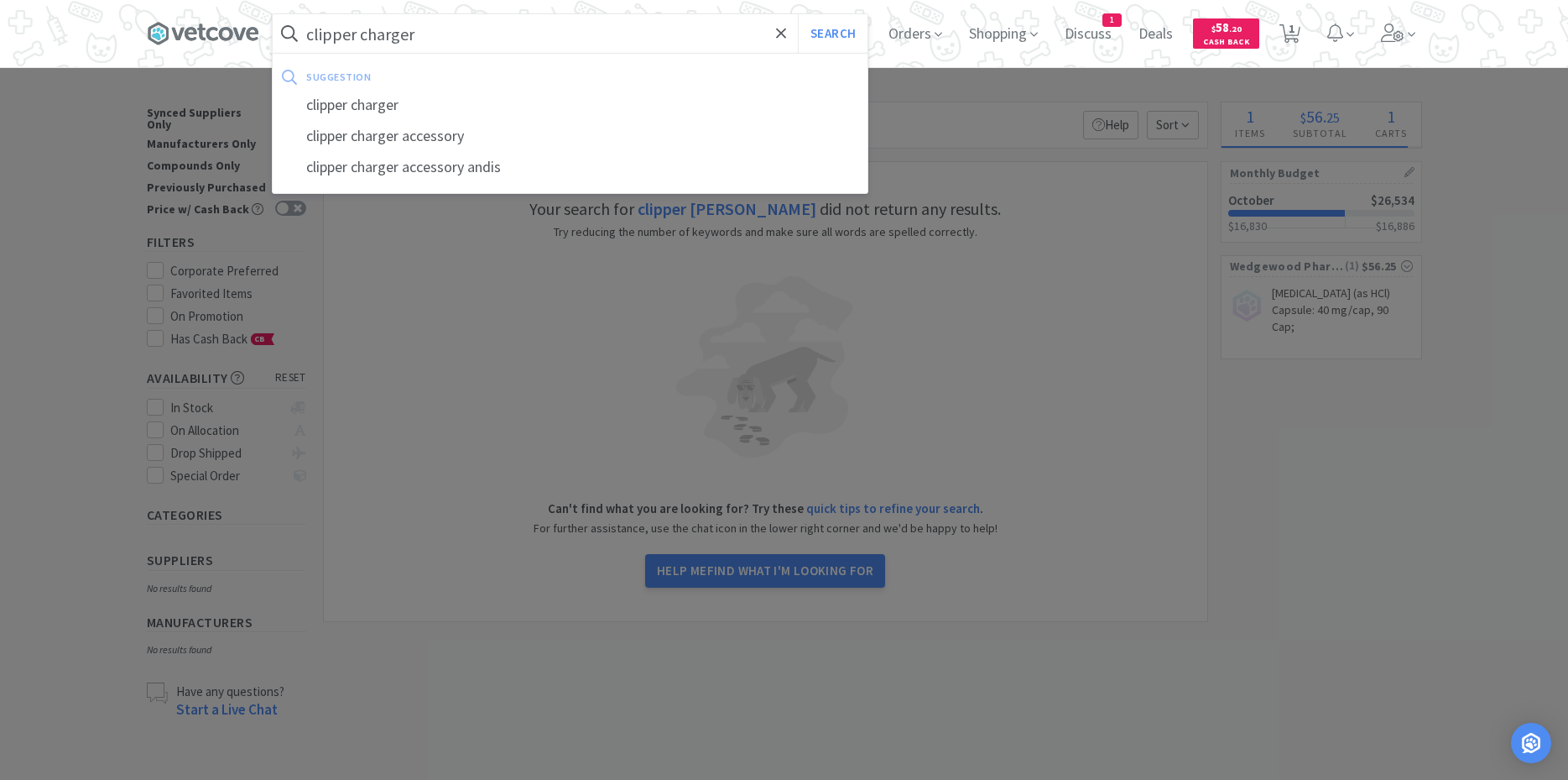
type input "clipper charger"
click at [797, 15] on button "Search" at bounding box center [831, 33] width 69 height 38
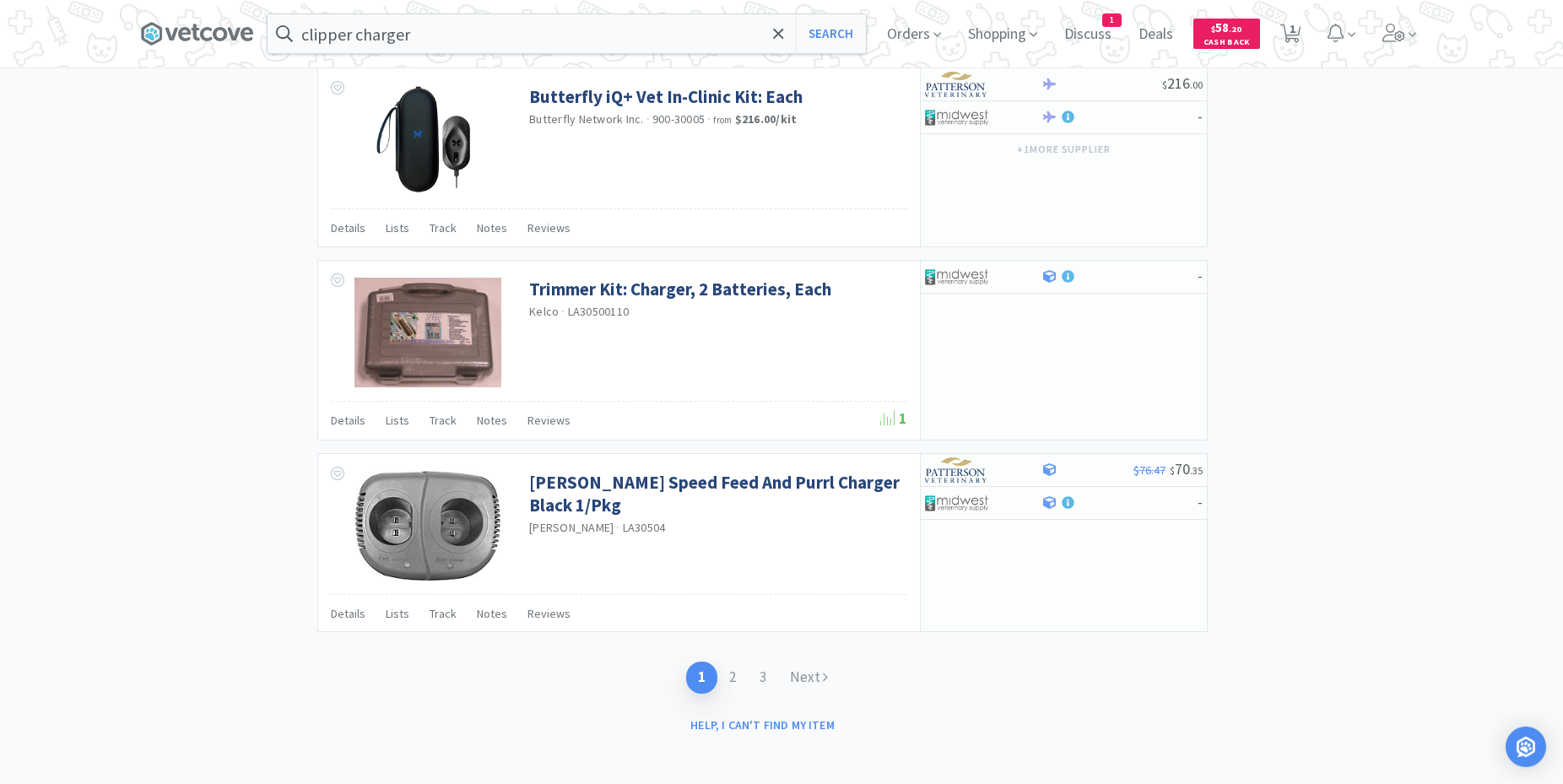
scroll to position [2412, 0]
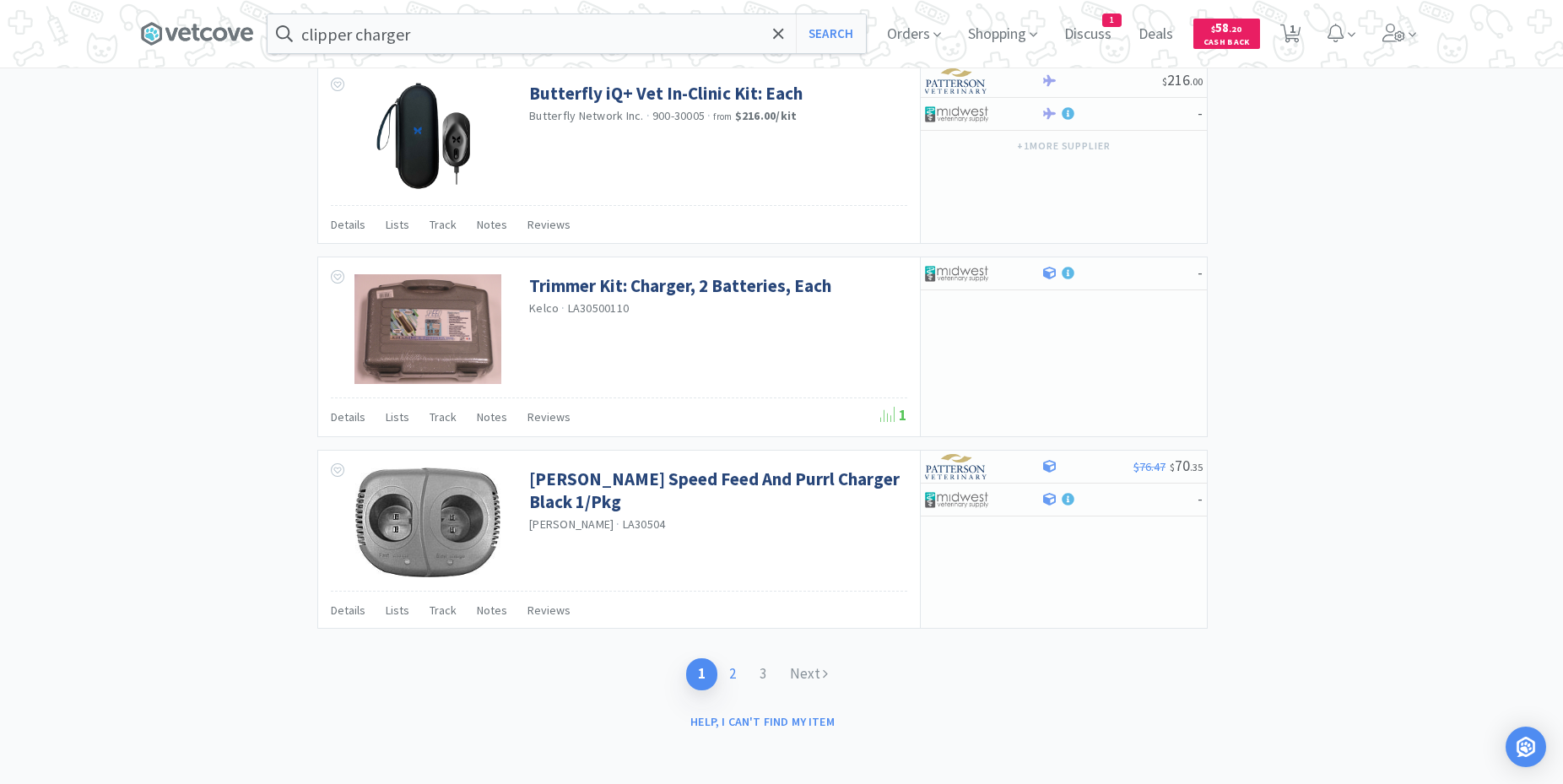
click at [732, 678] on link "2" at bounding box center [732, 674] width 31 height 31
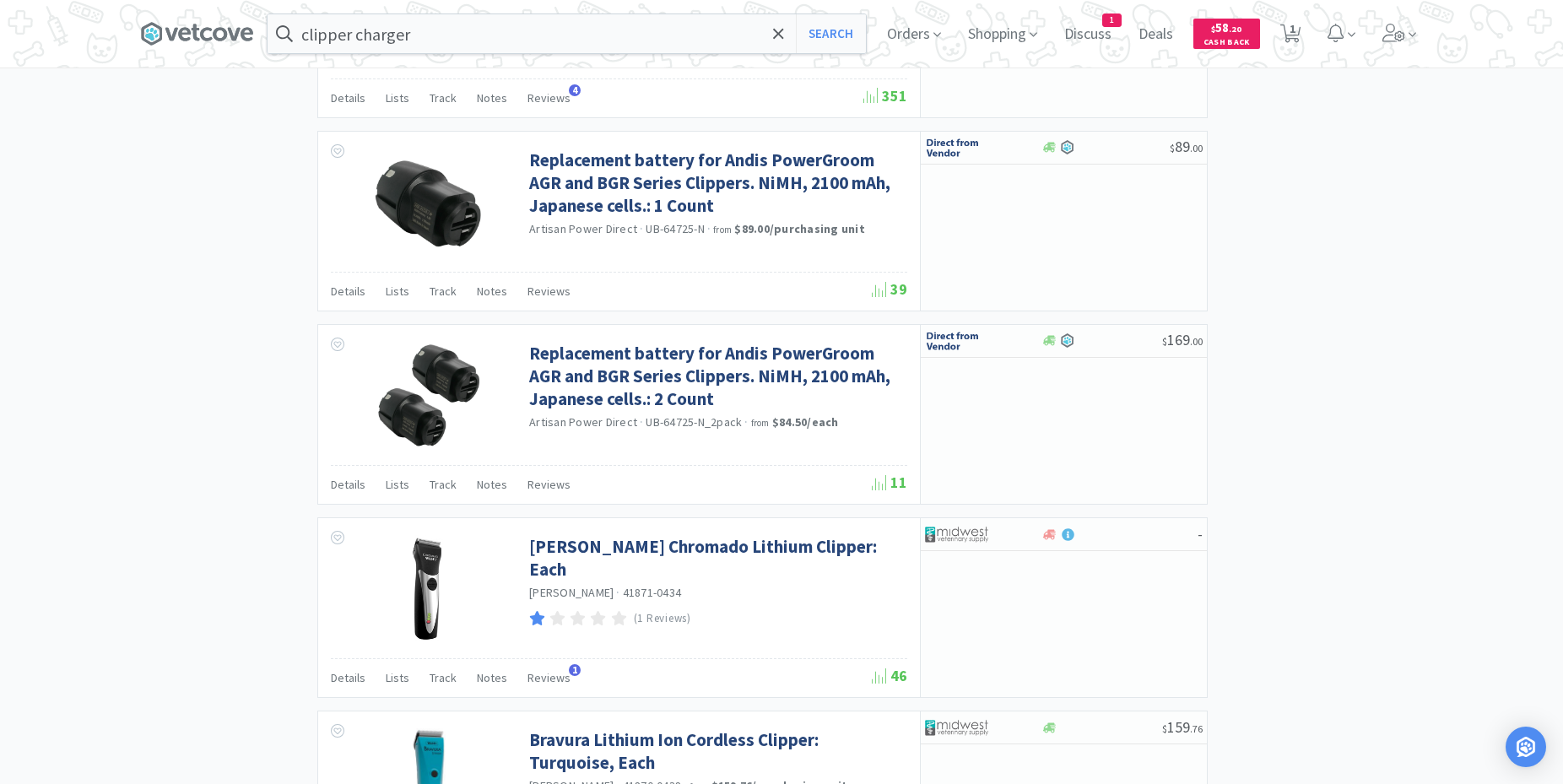
scroll to position [2413, 0]
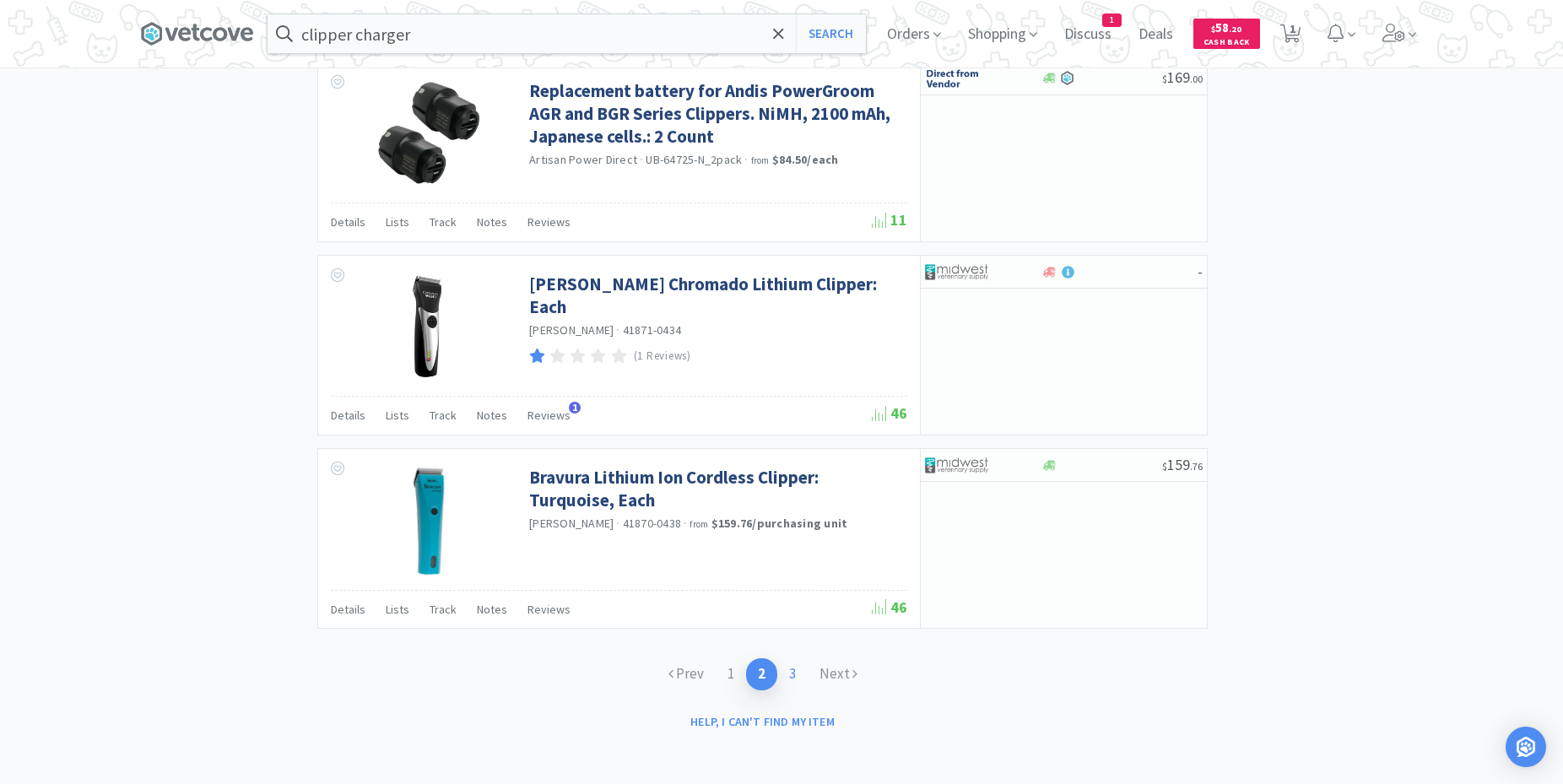
click at [792, 675] on link "3" at bounding box center [792, 674] width 31 height 31
